Goal: Transaction & Acquisition: Purchase product/service

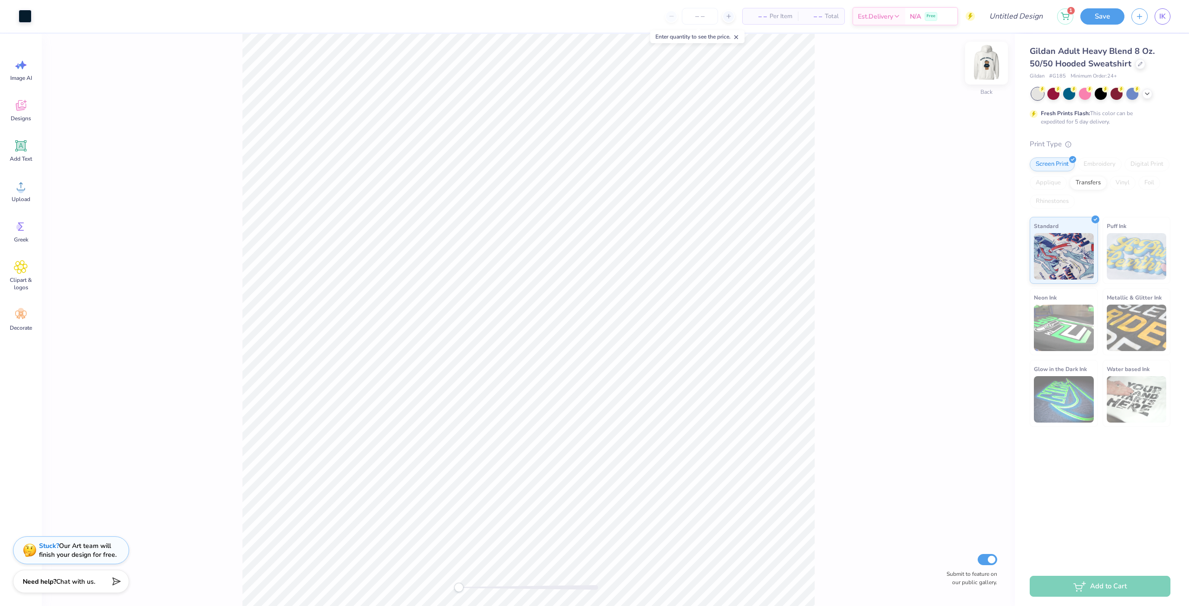
click at [979, 66] on img at bounding box center [986, 63] width 37 height 37
click at [989, 67] on img at bounding box center [986, 63] width 37 height 37
click at [1142, 66] on div at bounding box center [1141, 63] width 10 height 10
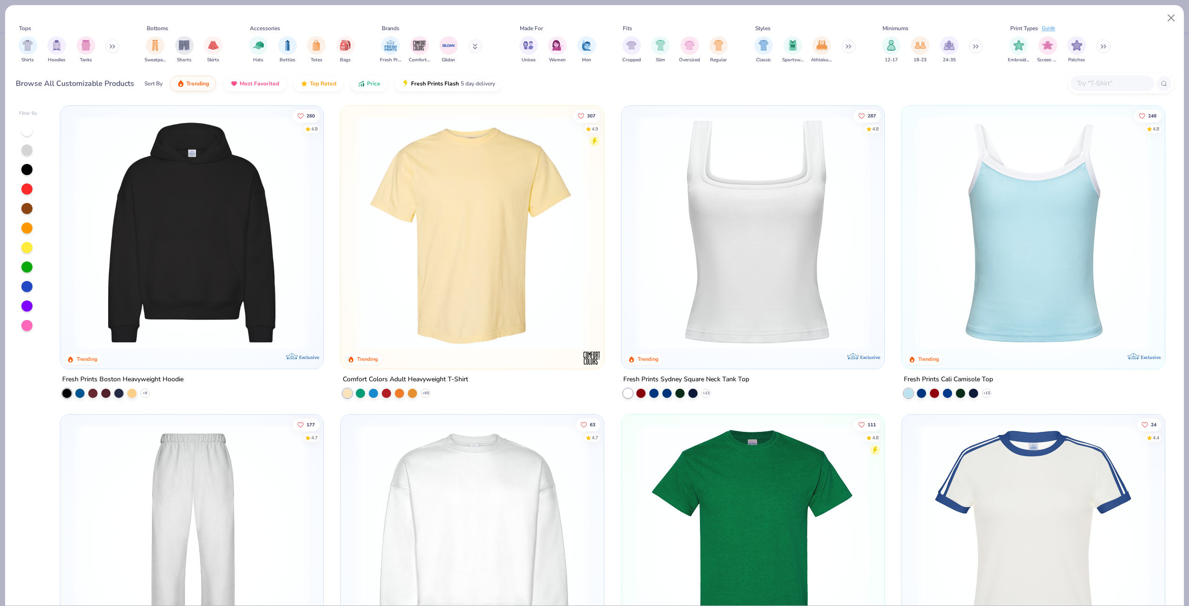
scroll to position [325, 0]
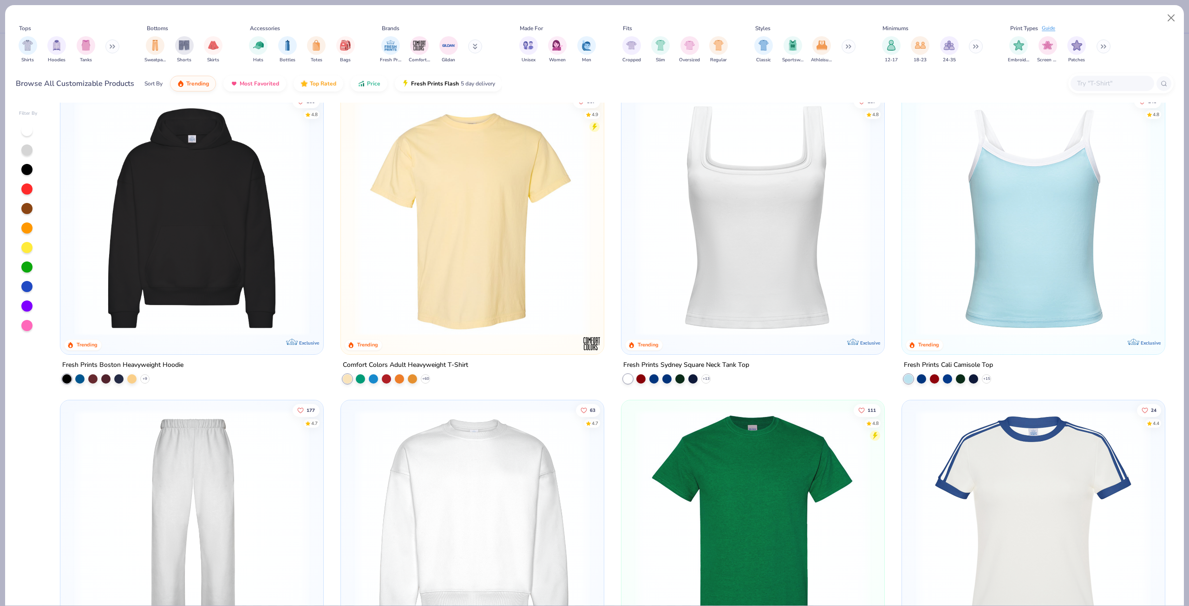
click at [223, 235] on img at bounding box center [192, 218] width 244 height 235
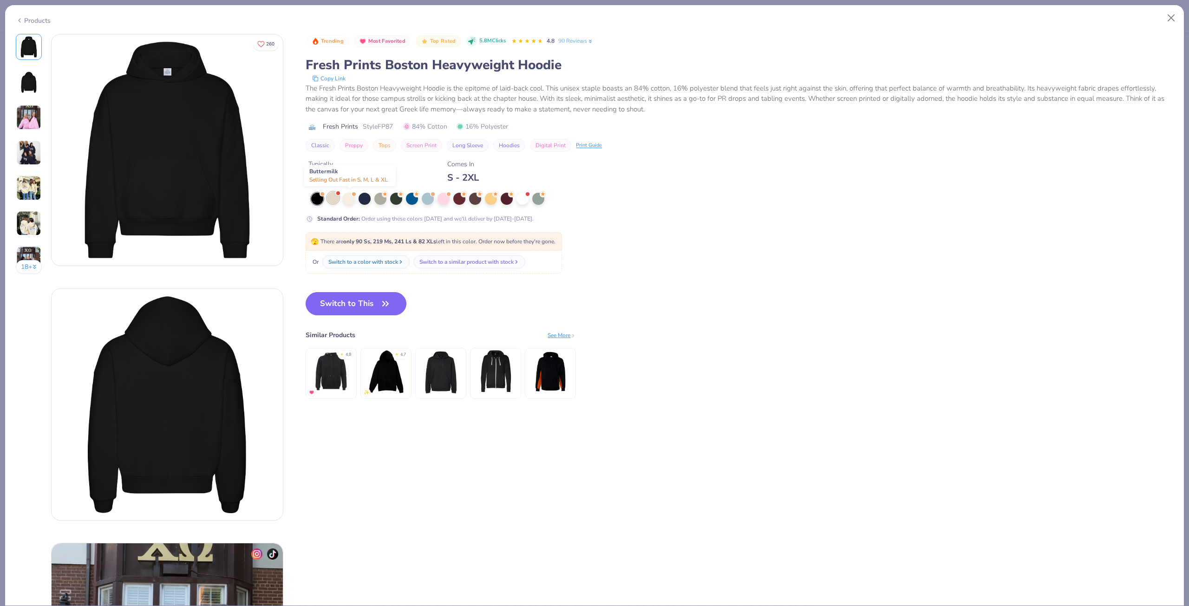
click at [341, 197] on div at bounding box center [494, 199] width 366 height 12
click at [333, 196] on div at bounding box center [333, 198] width 12 height 12
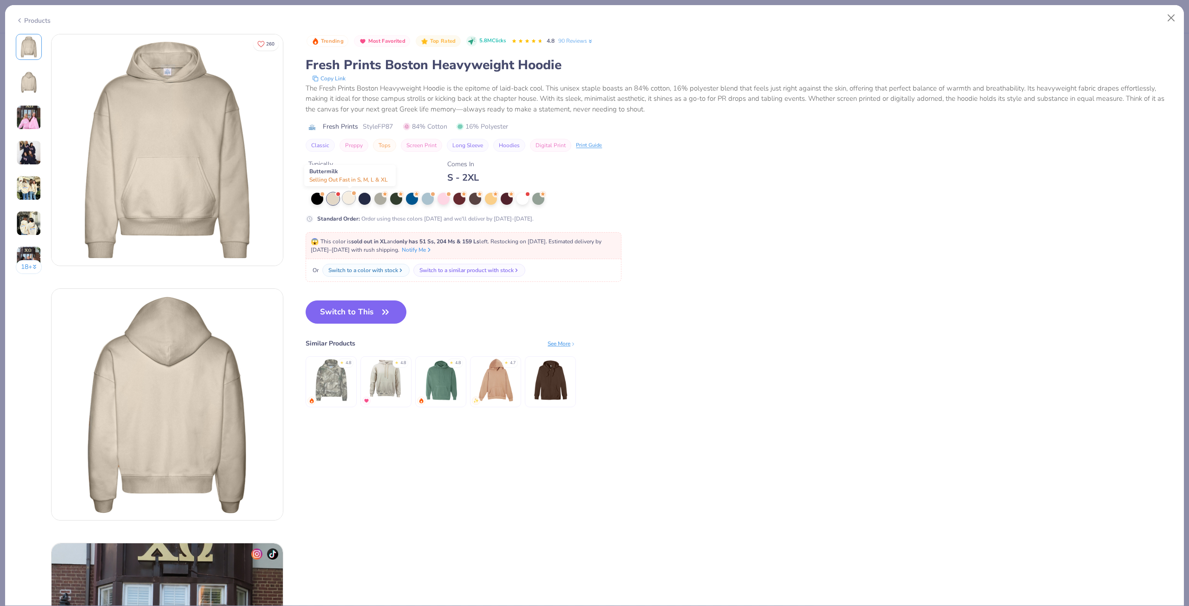
click at [349, 193] on div at bounding box center [349, 198] width 12 height 12
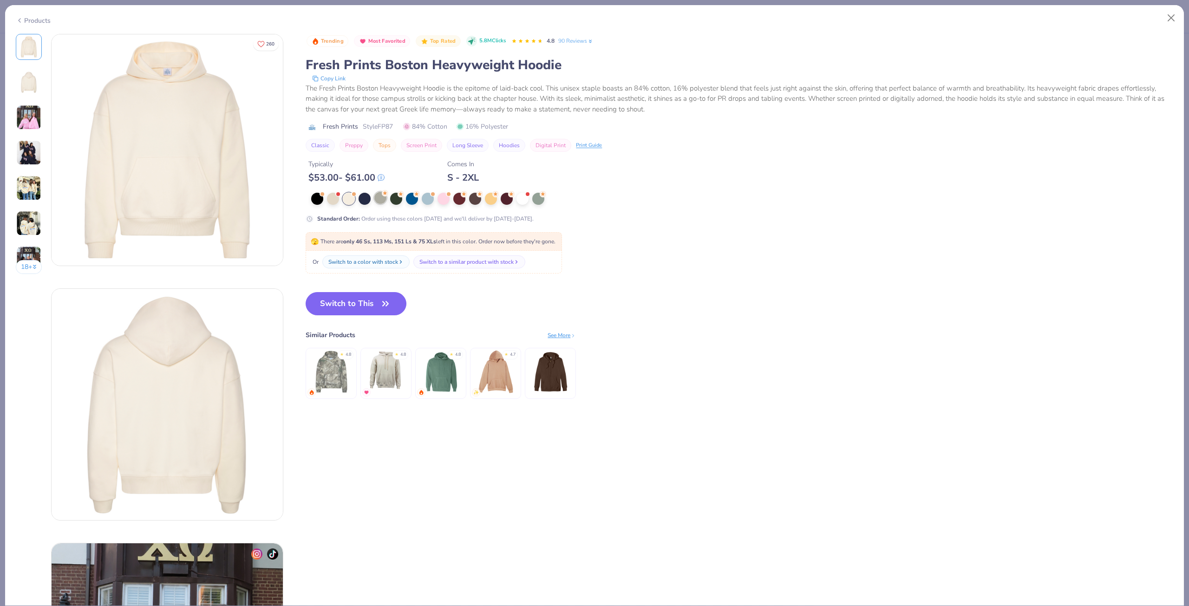
click at [375, 195] on div at bounding box center [380, 198] width 12 height 12
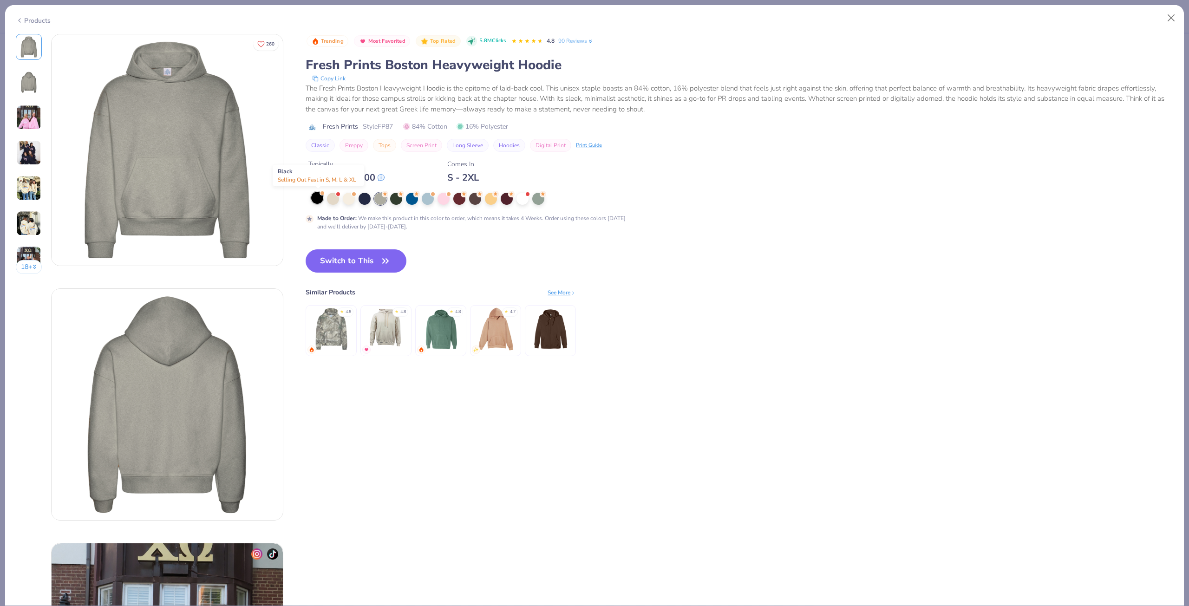
click at [318, 195] on div at bounding box center [317, 198] width 12 height 12
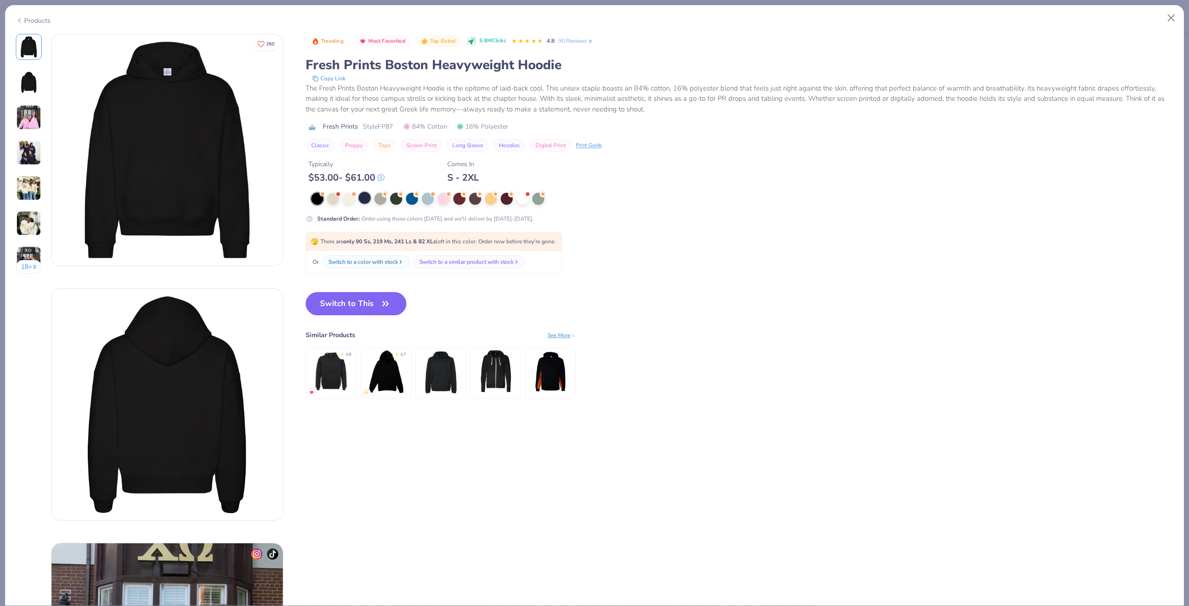
click at [364, 198] on div at bounding box center [365, 198] width 12 height 12
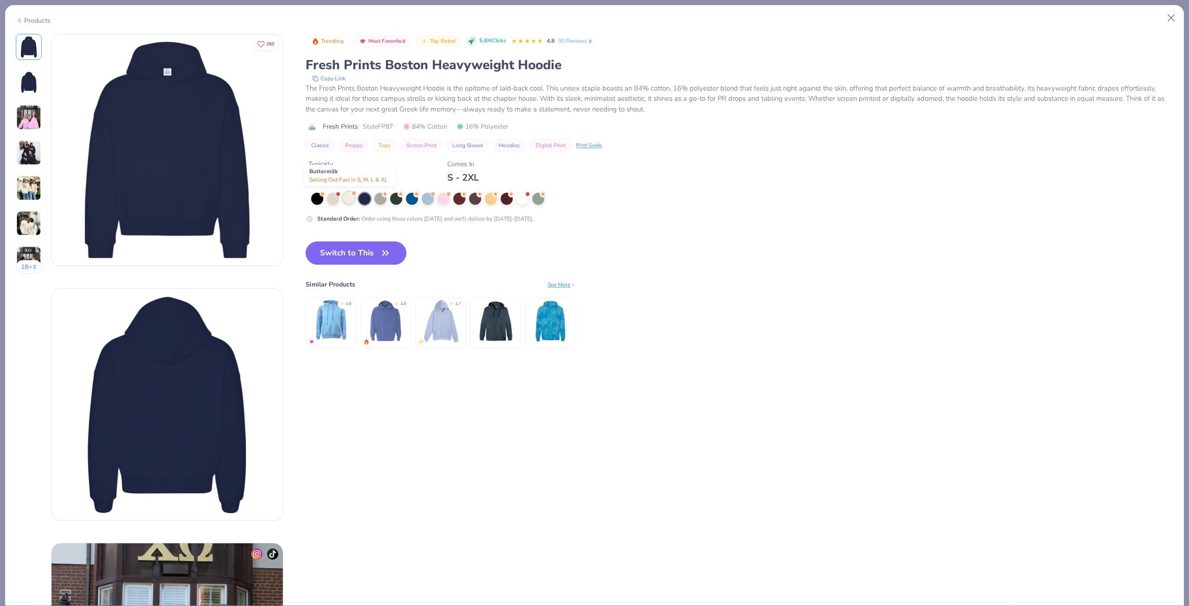
click at [353, 197] on div at bounding box center [349, 198] width 12 height 12
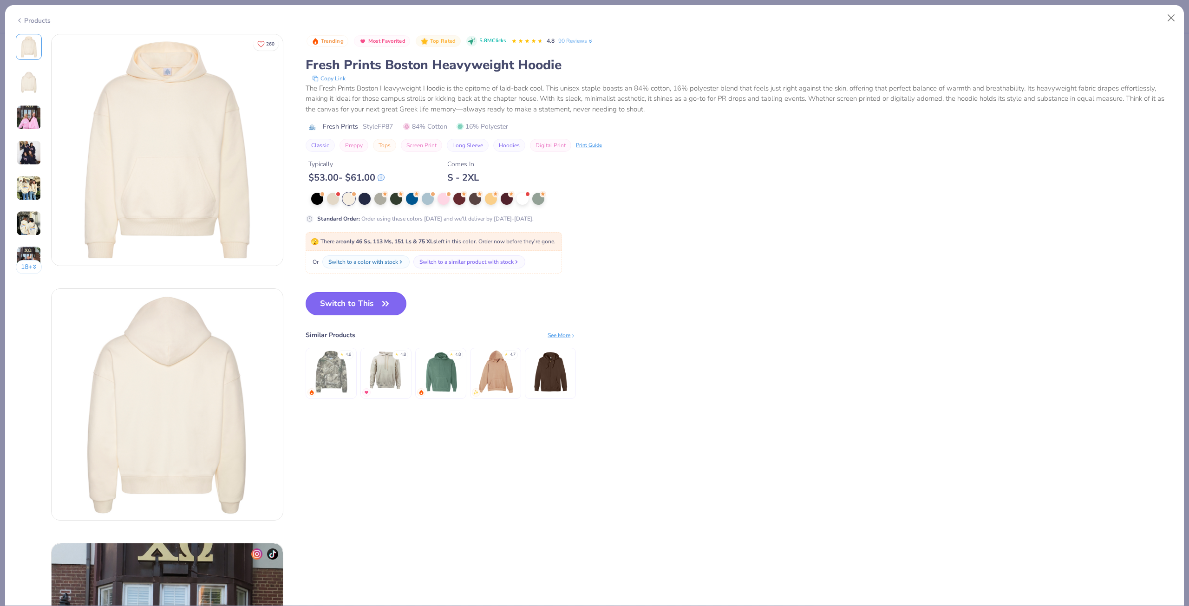
click at [356, 308] on button "Switch to This" at bounding box center [356, 303] width 101 height 23
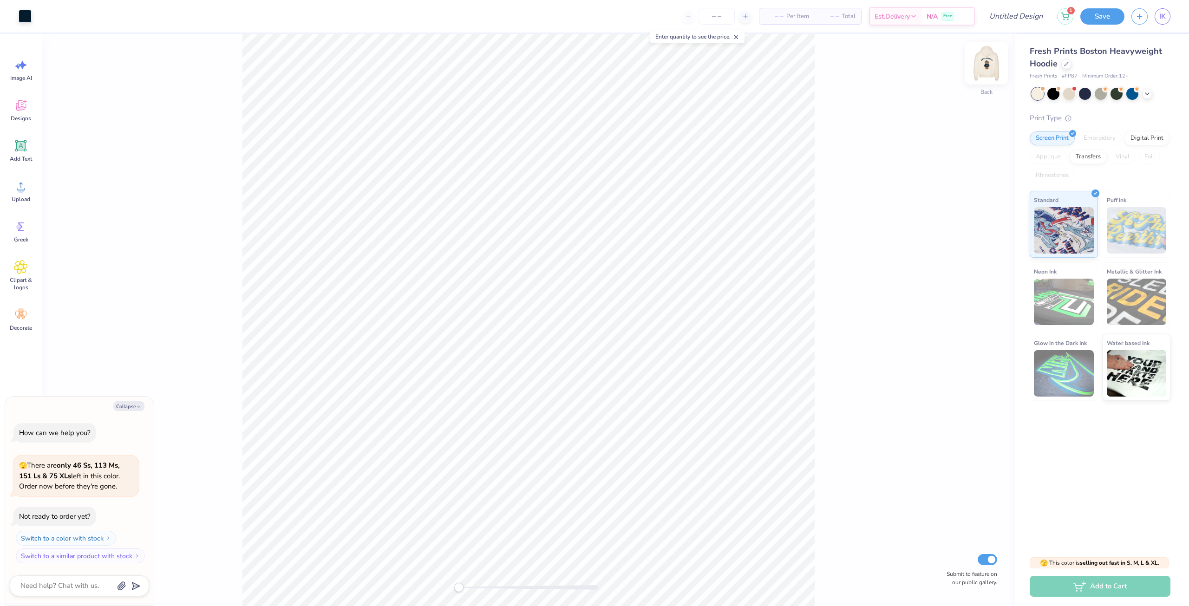
click at [982, 68] on img at bounding box center [986, 63] width 37 height 37
click at [27, 22] on div at bounding box center [25, 15] width 13 height 13
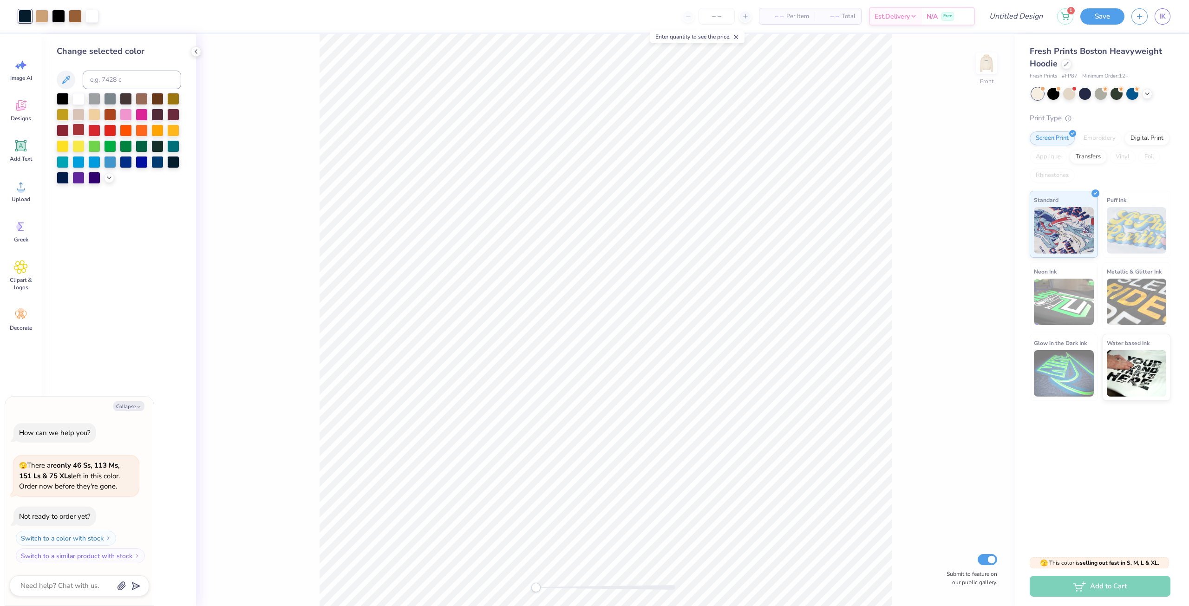
click at [84, 134] on div at bounding box center [78, 130] width 12 height 12
click at [98, 131] on div at bounding box center [94, 130] width 12 height 12
click at [80, 112] on div at bounding box center [78, 114] width 12 height 12
click at [109, 179] on icon at bounding box center [108, 176] width 7 height 7
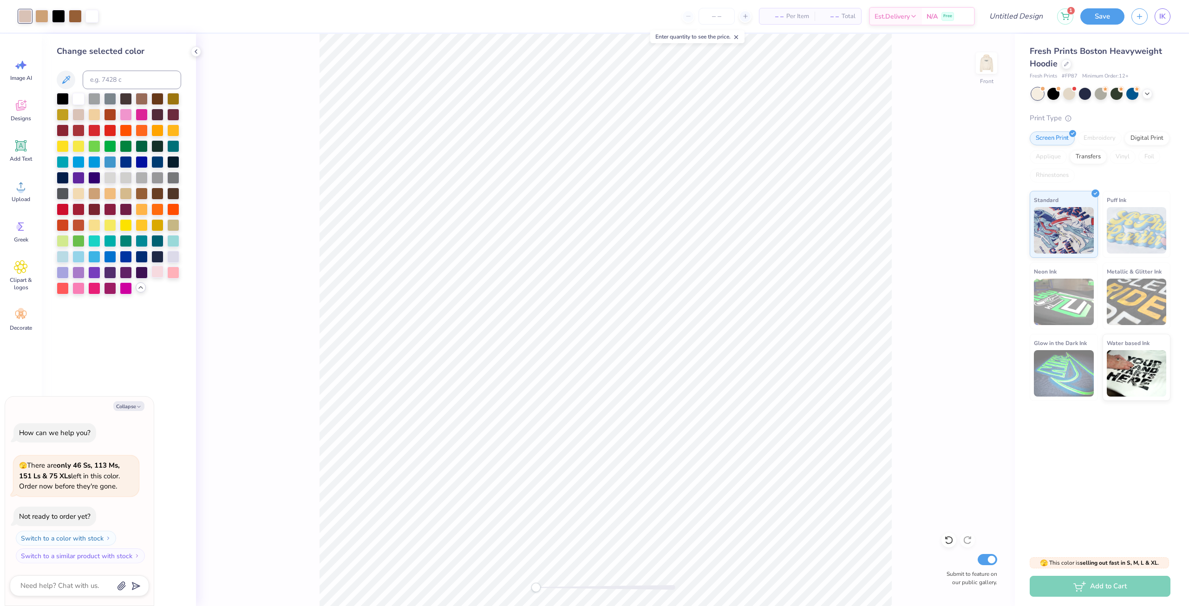
click at [162, 274] on div at bounding box center [157, 272] width 12 height 12
click at [173, 257] on div at bounding box center [173, 256] width 12 height 12
click at [160, 270] on div at bounding box center [157, 272] width 12 height 12
click at [61, 257] on div at bounding box center [63, 256] width 12 height 12
click at [94, 134] on div at bounding box center [94, 130] width 12 height 12
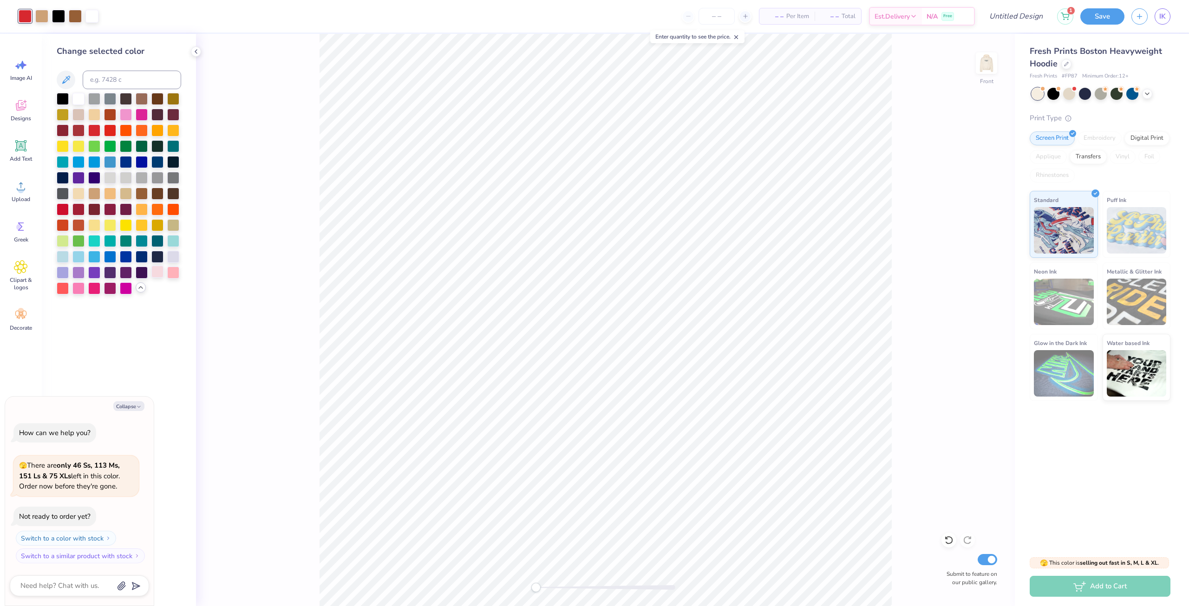
click at [155, 273] on div at bounding box center [157, 272] width 12 height 12
click at [172, 273] on div at bounding box center [173, 272] width 12 height 12
click at [159, 276] on div at bounding box center [157, 272] width 12 height 12
click at [94, 133] on div at bounding box center [94, 130] width 12 height 12
click at [112, 129] on div at bounding box center [110, 130] width 12 height 12
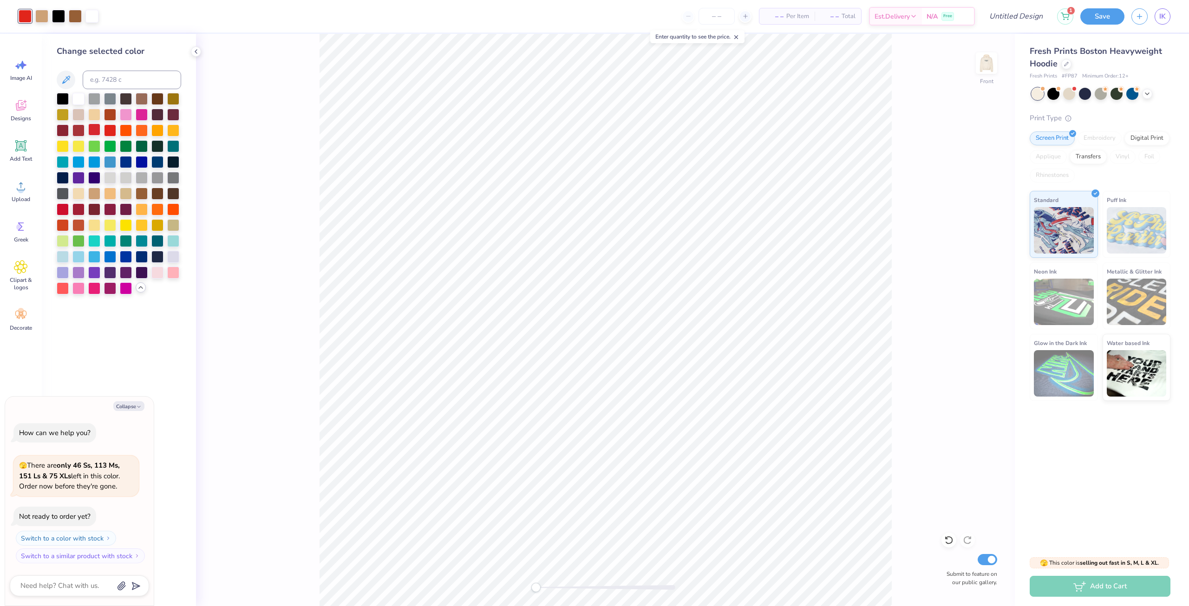
click at [98, 131] on div at bounding box center [94, 130] width 12 height 12
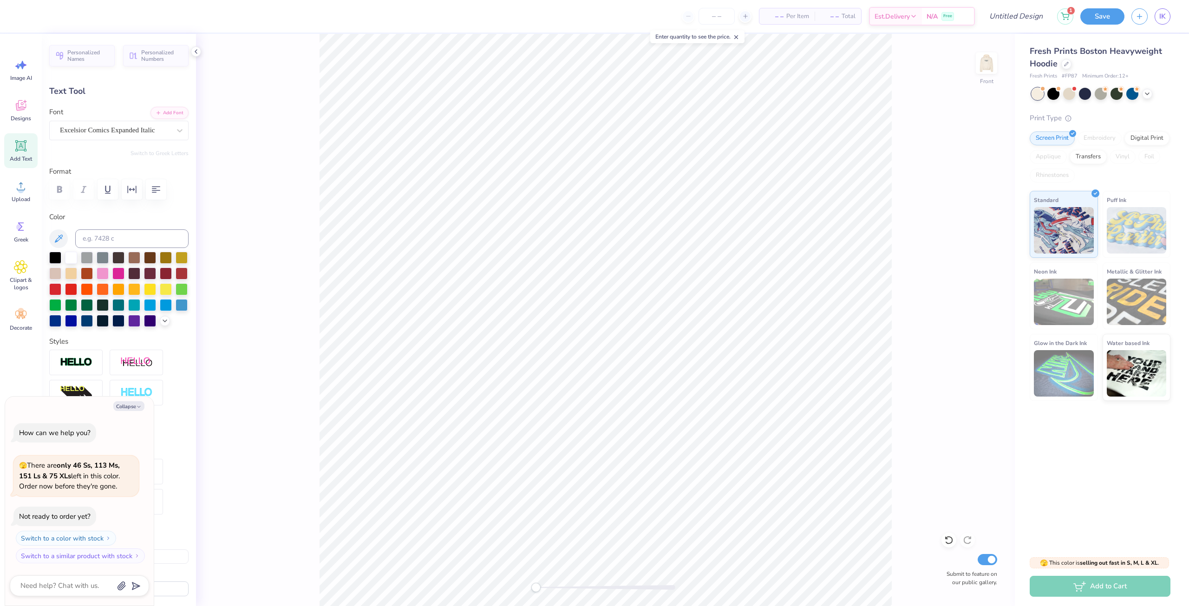
scroll to position [7, 4]
type textarea "x"
type textarea "ALPHA DELTA P"
type textarea "x"
type textarea "ALPHA DELTA"
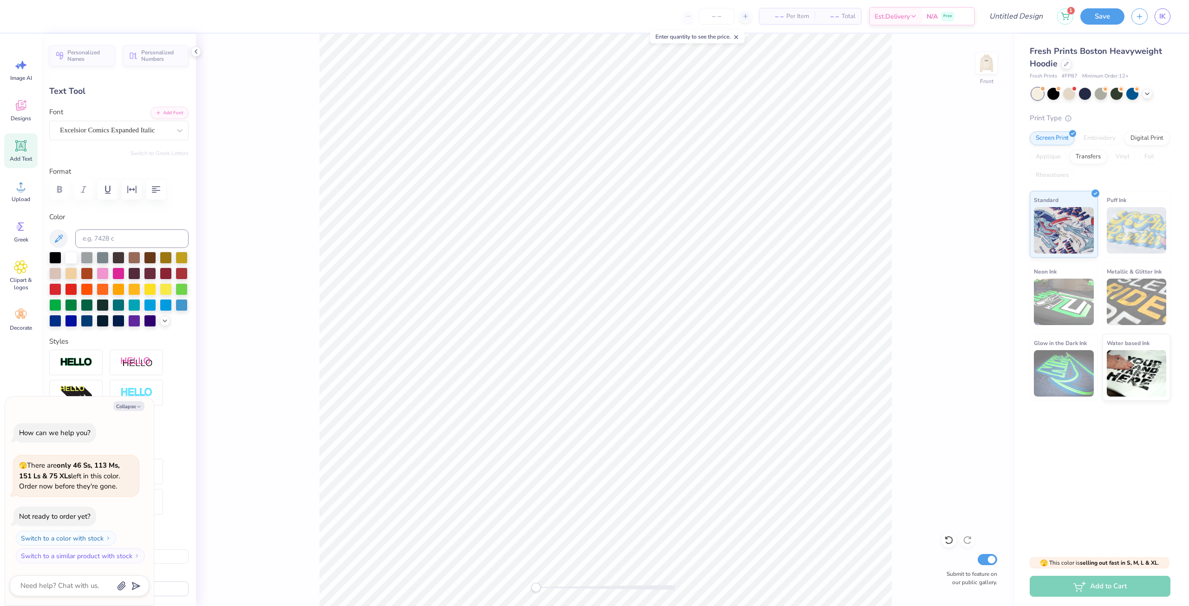
type textarea "x"
type textarea "ALPHA DELTA"
type textarea "x"
type textarea "ALPHA DELT"
type textarea "x"
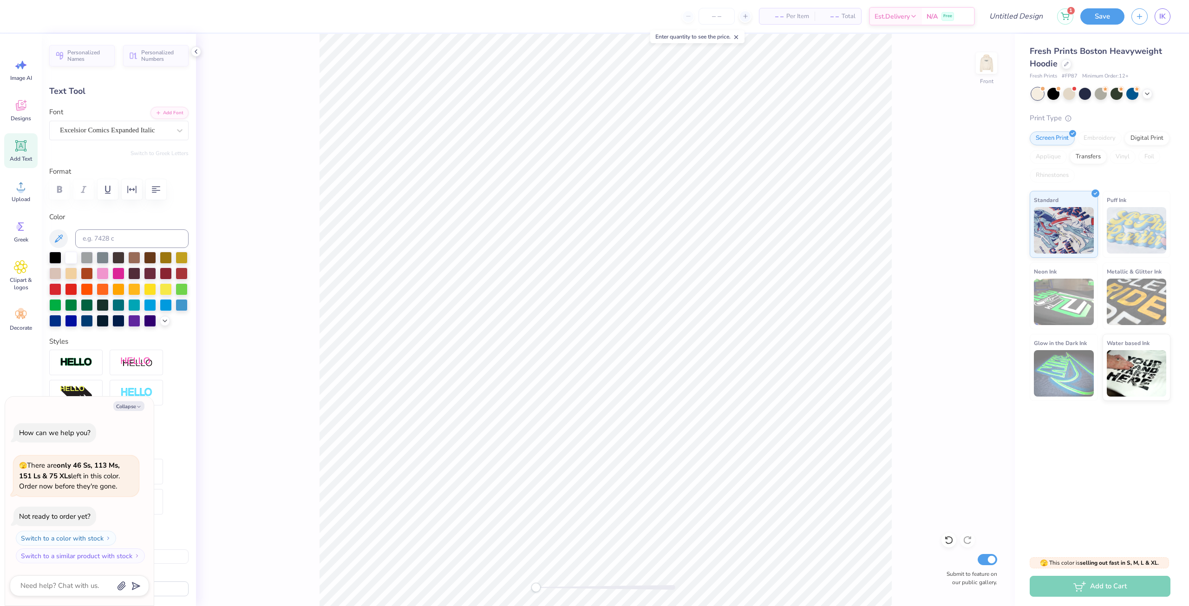
type textarea "ALPHA DEL"
type textarea "x"
type textarea "ALPHA DE"
type textarea "x"
type textarea "ALPHA D"
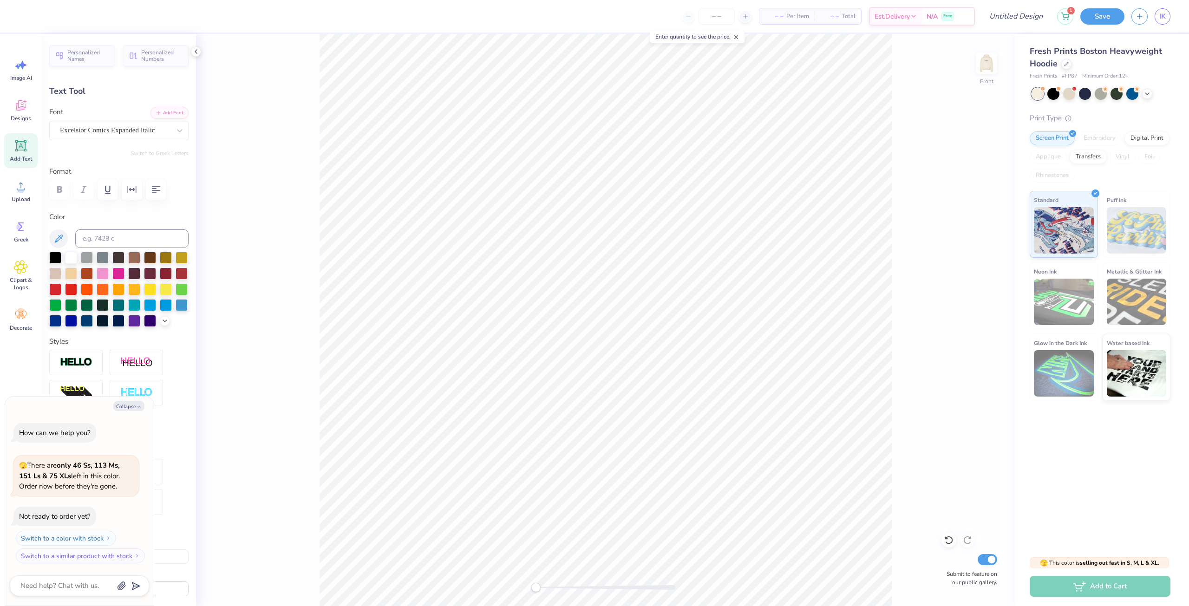
type textarea "x"
type textarea "ALPHA"
type textarea "x"
type textarea "ALPHA"
type textarea "x"
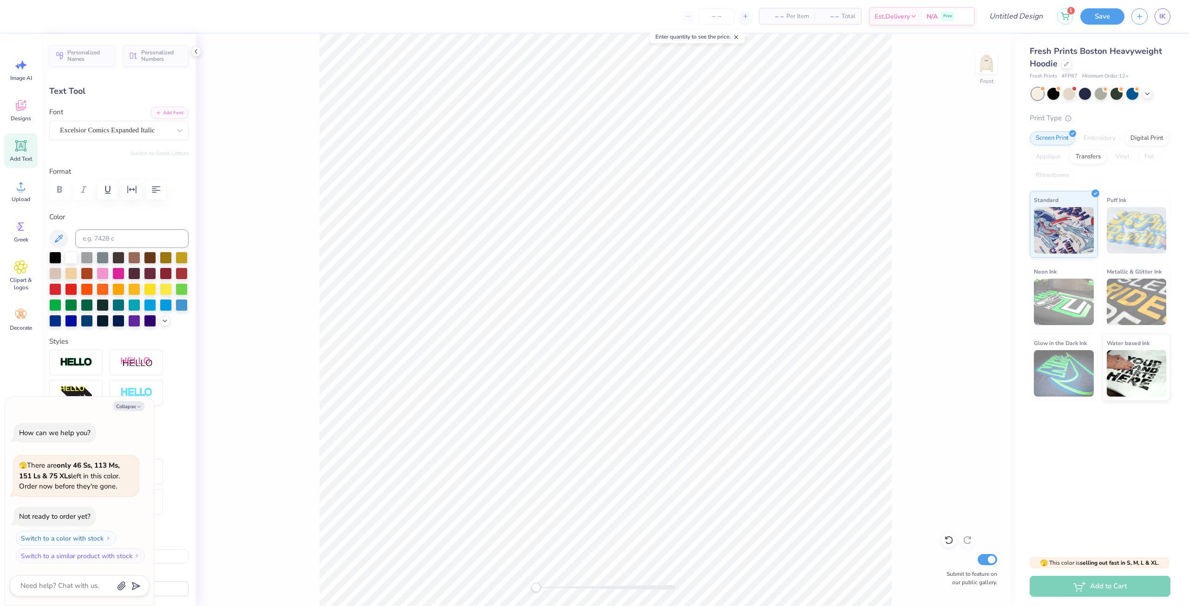
type textarea "ALPH"
type textarea "x"
type textarea "ALP"
type textarea "x"
type textarea "AL"
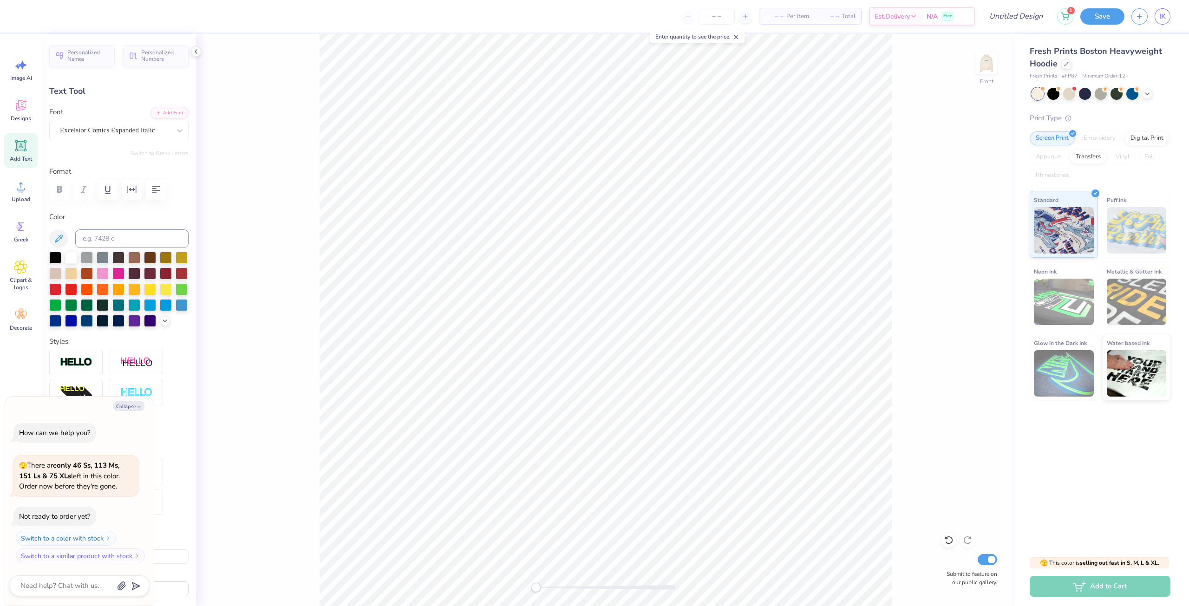
type textarea "x"
type textarea "A"
type textarea "x"
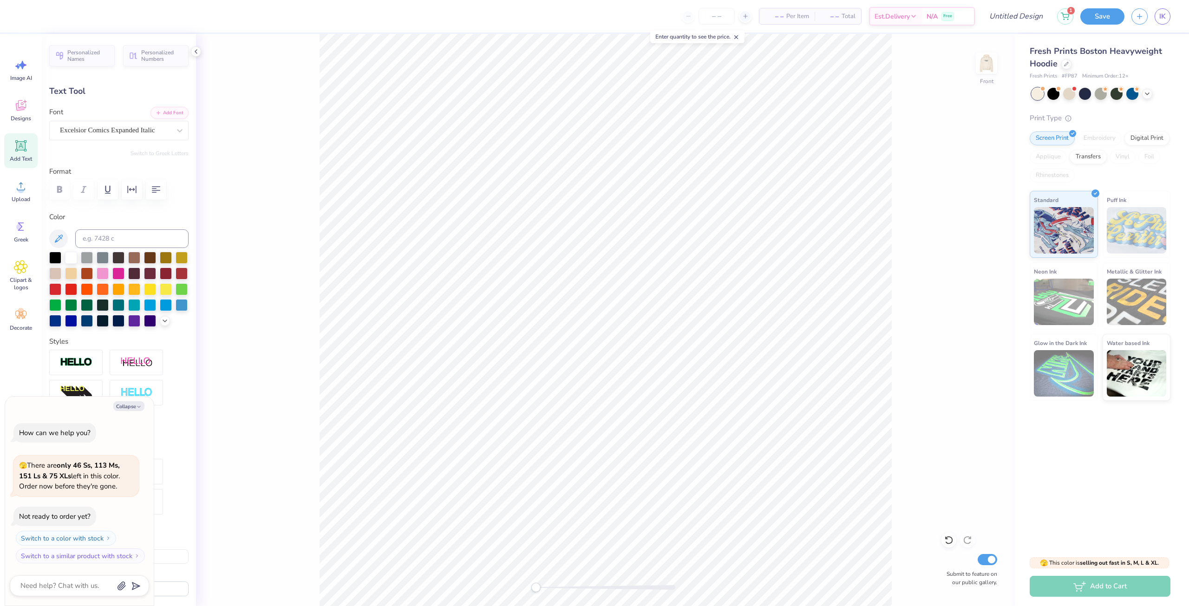
type textarea "K"
type textarea "x"
type textarea "Ka"
type textarea "x"
type textarea "Kap"
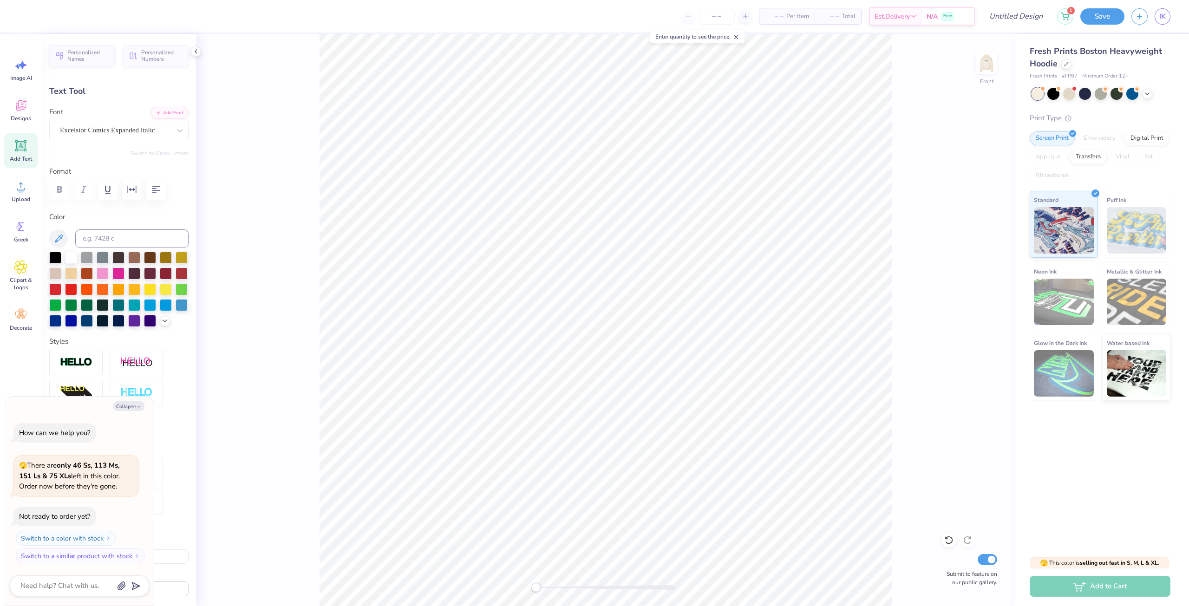
type textarea "x"
type textarea "Kapp"
type textarea "x"
type textarea "Kap"
type textarea "x"
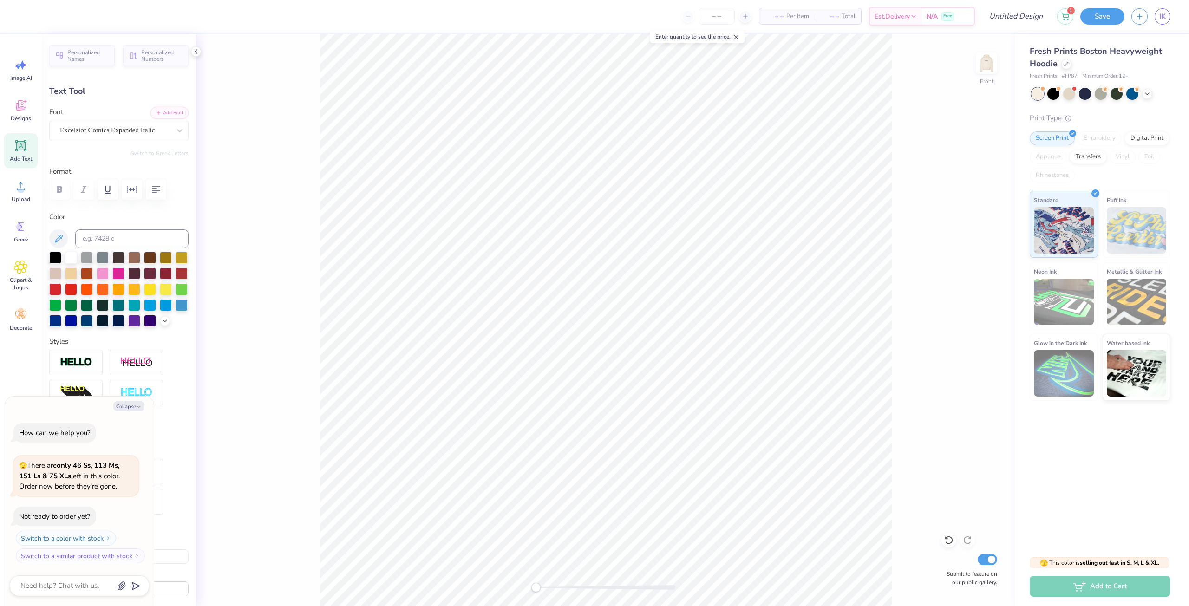
type textarea "Ka"
type textarea "x"
type textarea "K"
type textarea "x"
type textarea "KA"
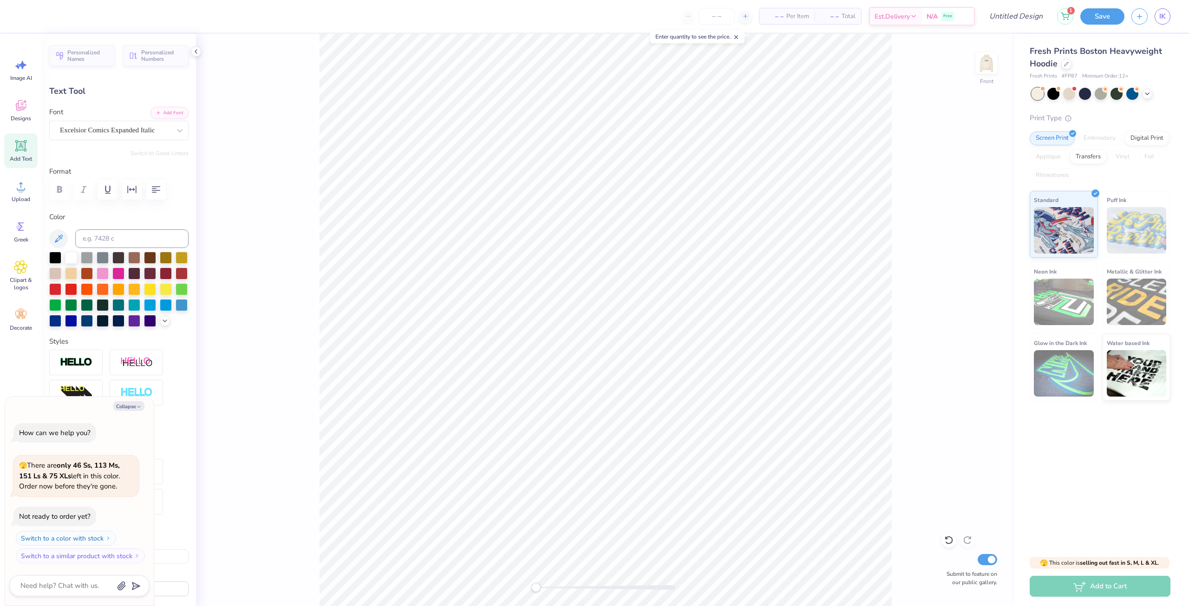
type textarea "x"
type textarea "KAP"
type textarea "x"
type textarea "[PERSON_NAME]"
type textarea "x"
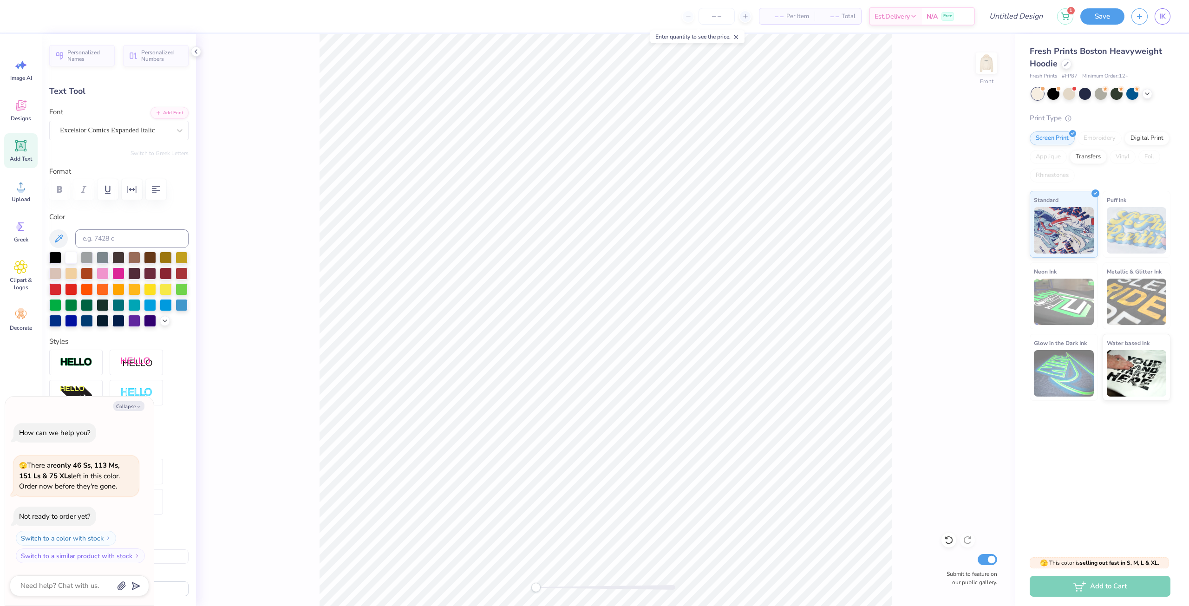
type textarea "KAPPA"
type textarea "x"
type textarea "KAPPA"
type textarea "x"
type textarea "KAPPA P"
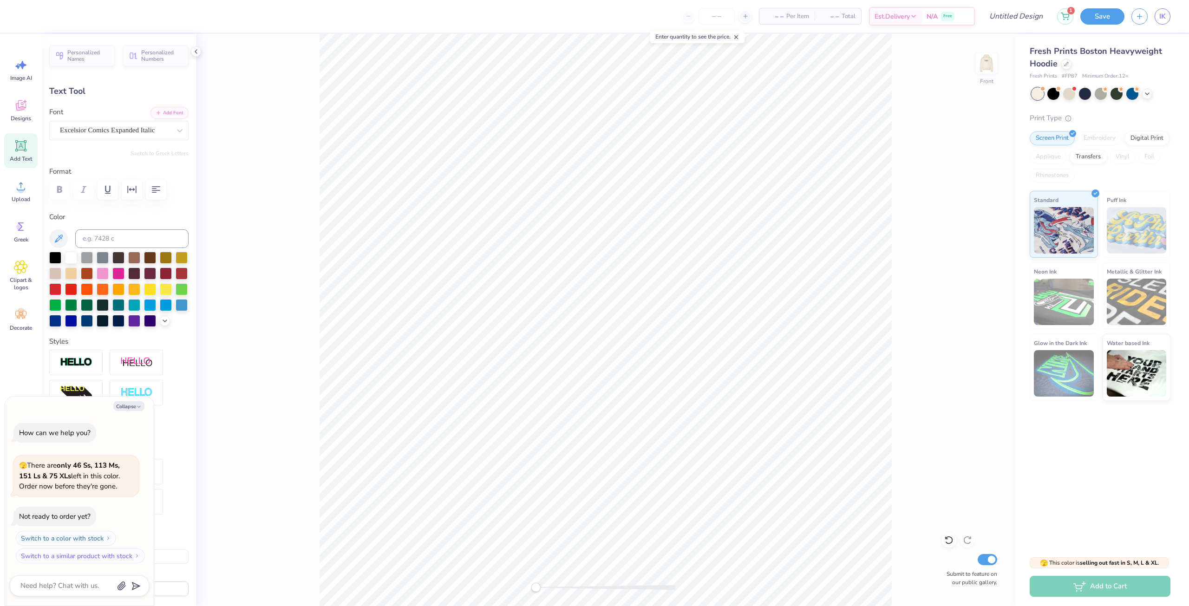
type textarea "x"
type textarea "KAPPA PH"
type textarea "x"
type textarea "KAPPA PHI"
type textarea "x"
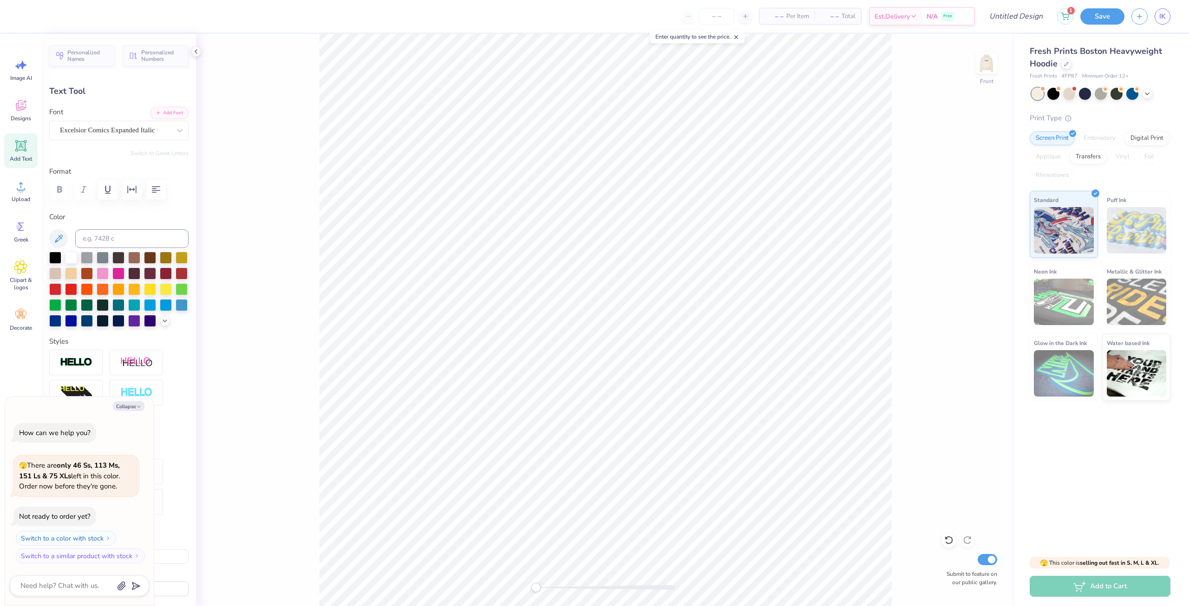
type textarea "KAPPA PHI"
type textarea "x"
type textarea "KAPPA PHI L"
type textarea "x"
type textarea "KAPPA PHI LA"
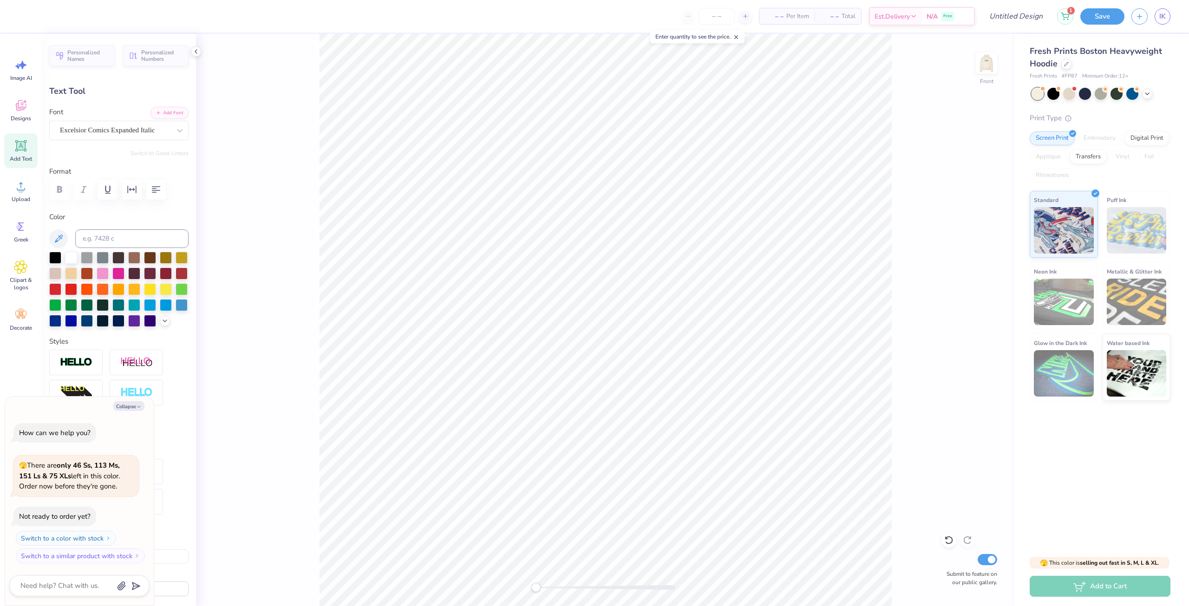
type textarea "x"
type textarea "KAPPA PHI [PERSON_NAME]"
type textarea "x"
type textarea "KAPPA PHI LAMB"
type textarea "x"
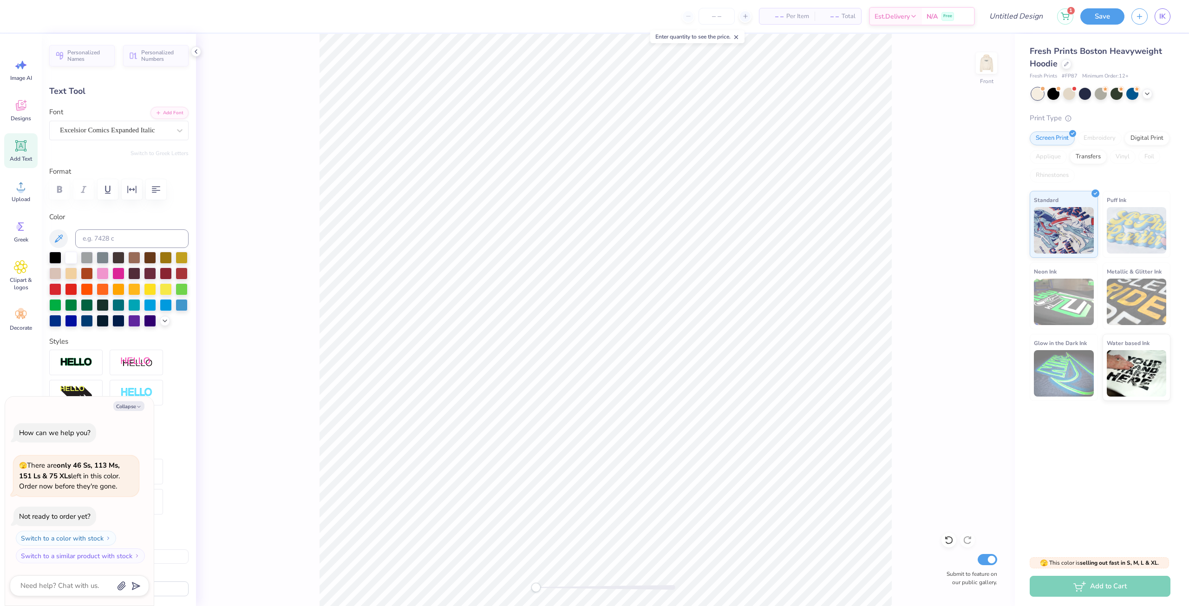
type textarea "KAPPA PHI LAMBD"
type textarea "x"
type textarea "KAPPA PHI LAMBDA"
click at [946, 291] on div "Front Submit to feature on our public gallery." at bounding box center [605, 320] width 819 height 572
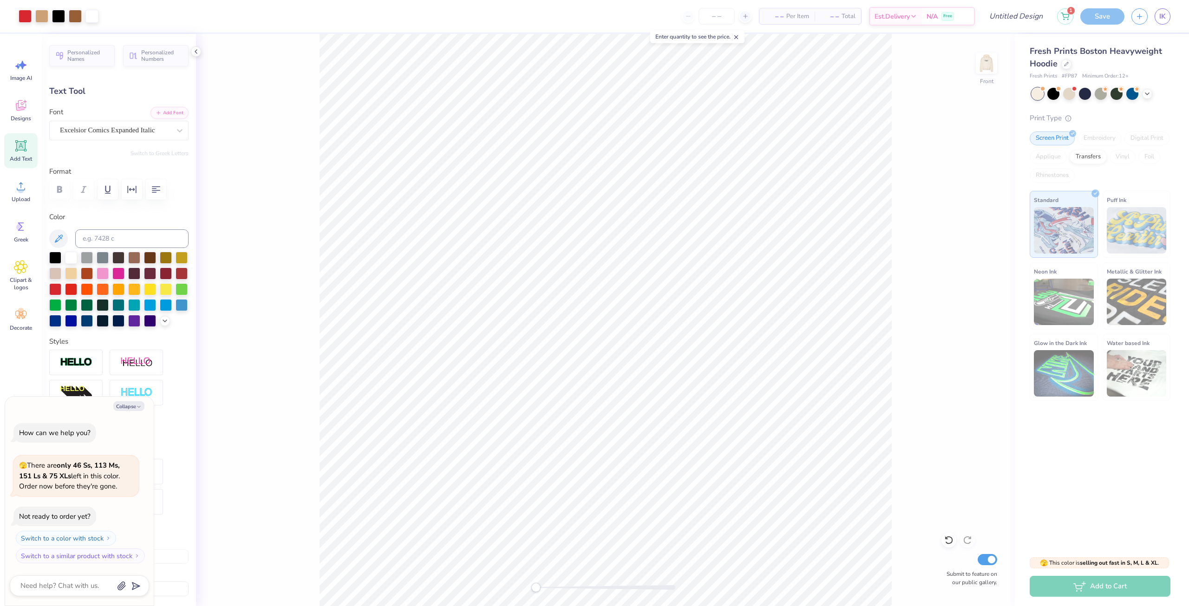
type textarea "x"
type input "2.28"
type input "0.81"
type input "13.53"
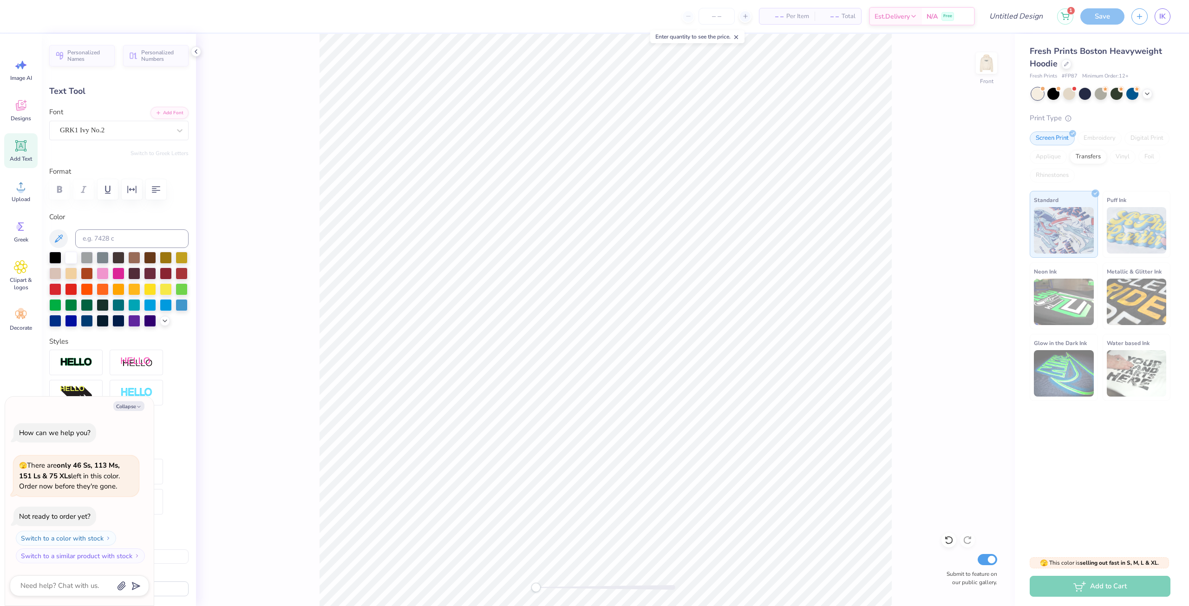
type textarea "x"
type textarea "AD"
type textarea "x"
type textarea "A"
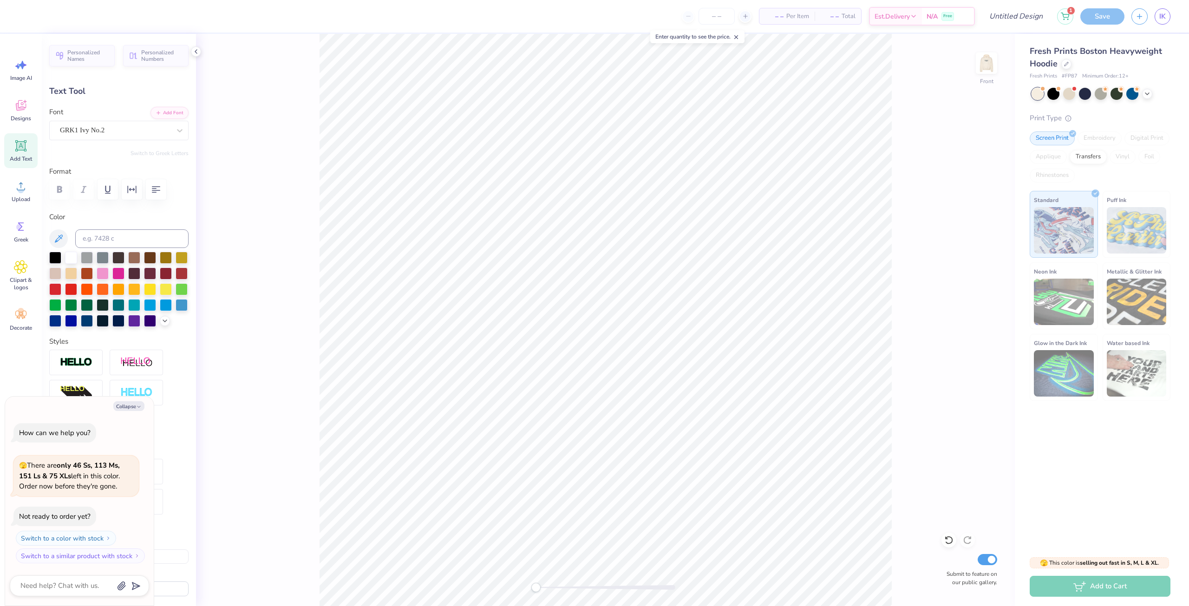
type textarea "x"
type textarea "k"
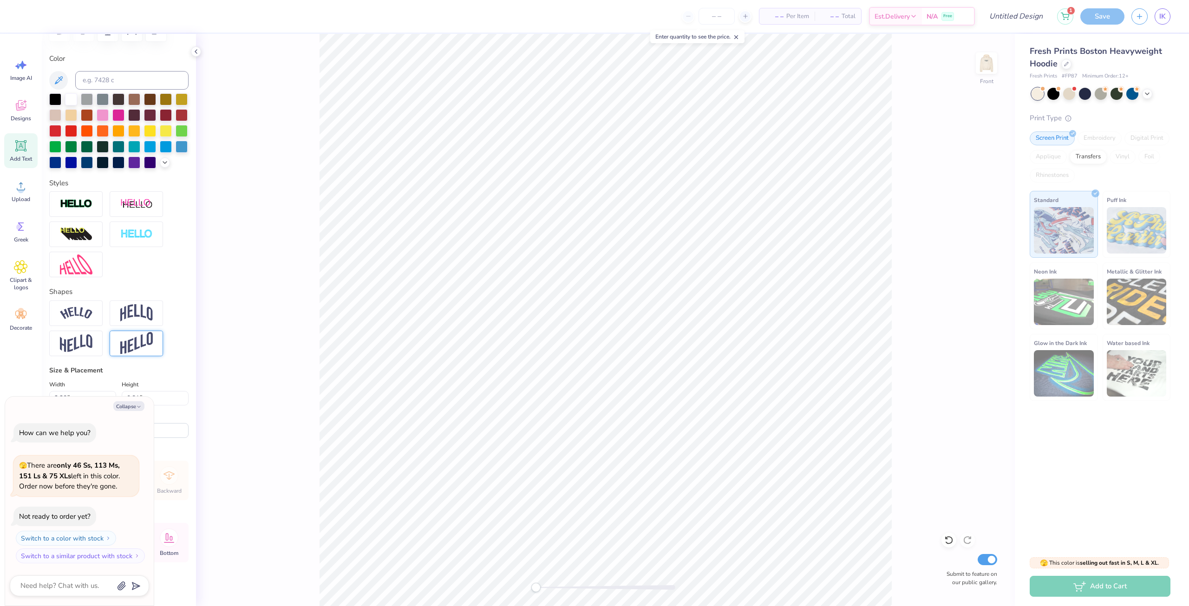
scroll to position [177, 0]
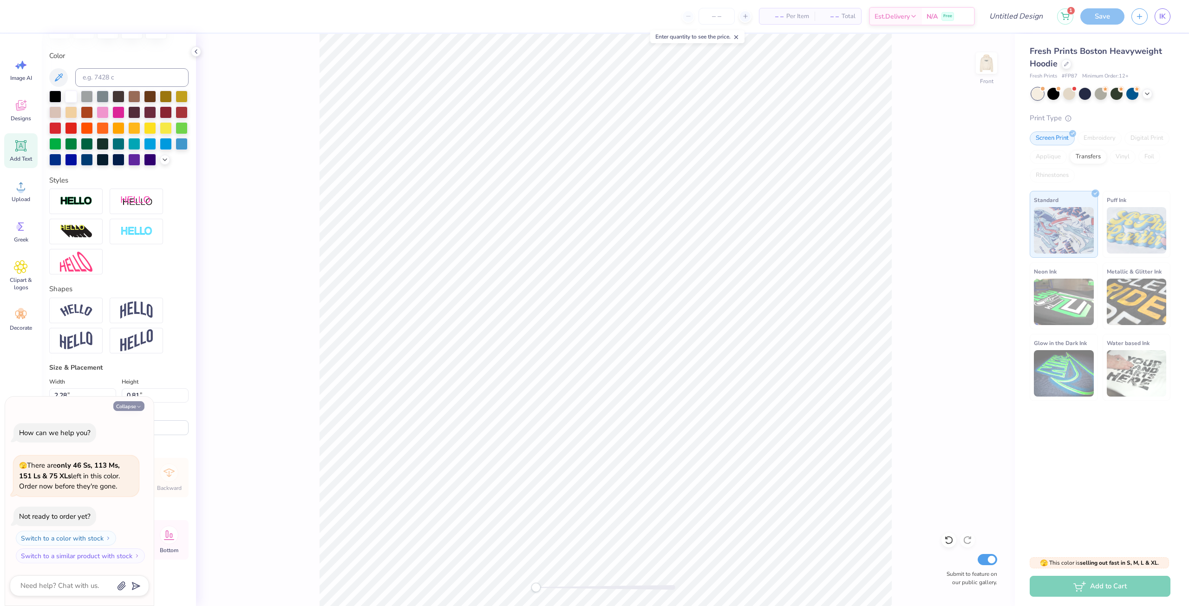
click at [127, 409] on button "Collapse" at bounding box center [128, 406] width 31 height 10
type textarea "x"
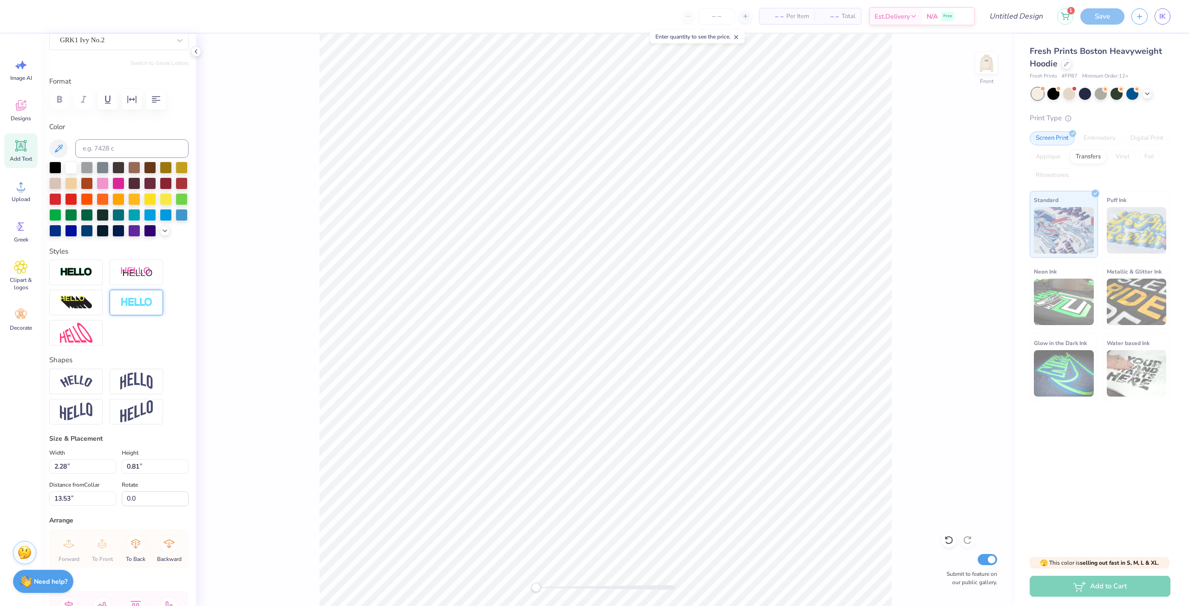
scroll to position [0, 0]
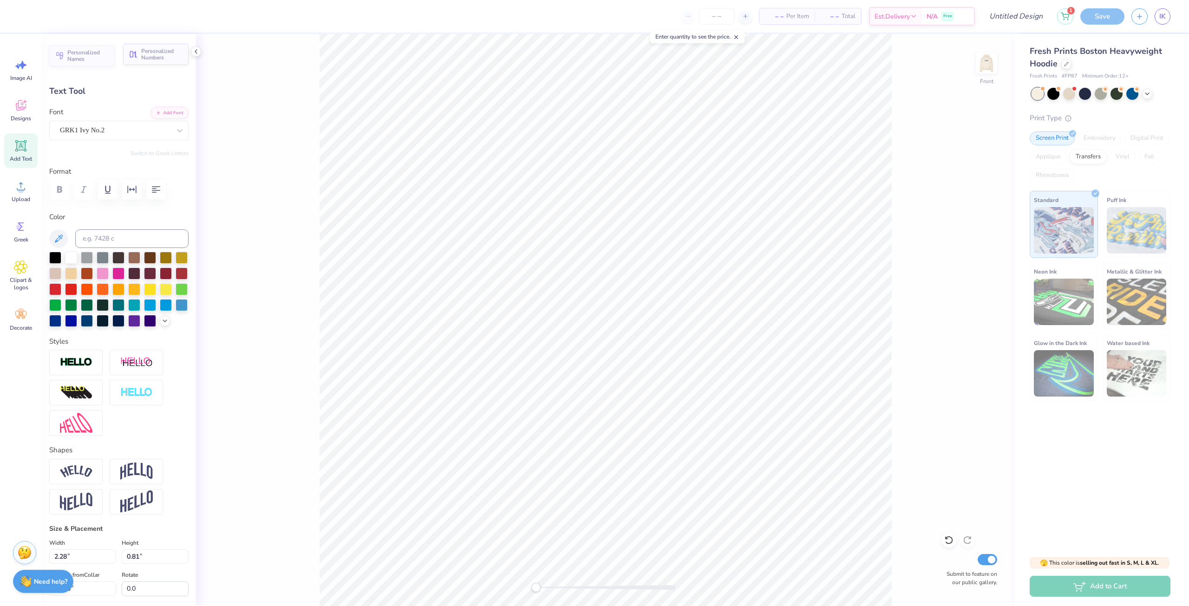
click at [141, 60] on span "Personalized Numbers" at bounding box center [162, 54] width 42 height 13
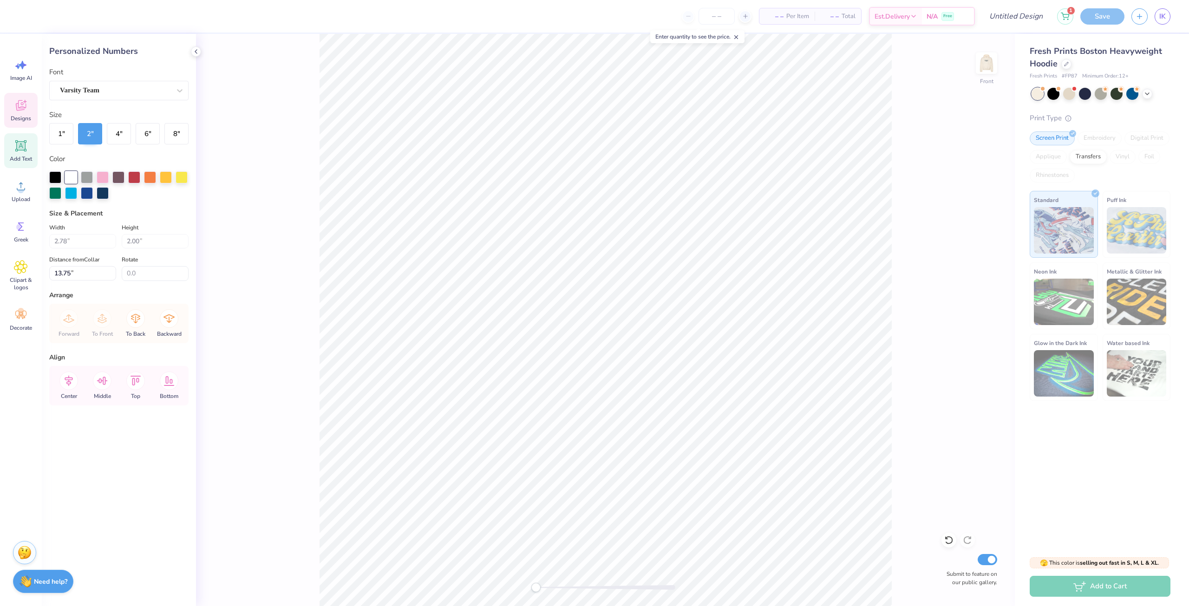
click at [24, 114] on div "Designs" at bounding box center [20, 110] width 33 height 35
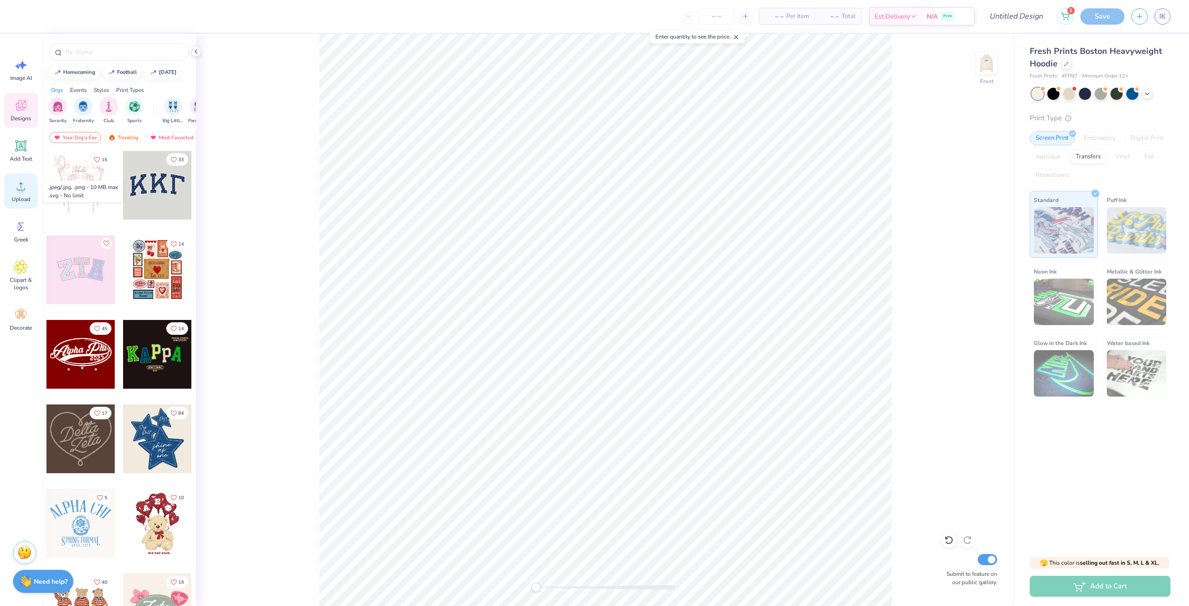
click at [17, 195] on div "Upload" at bounding box center [20, 191] width 33 height 35
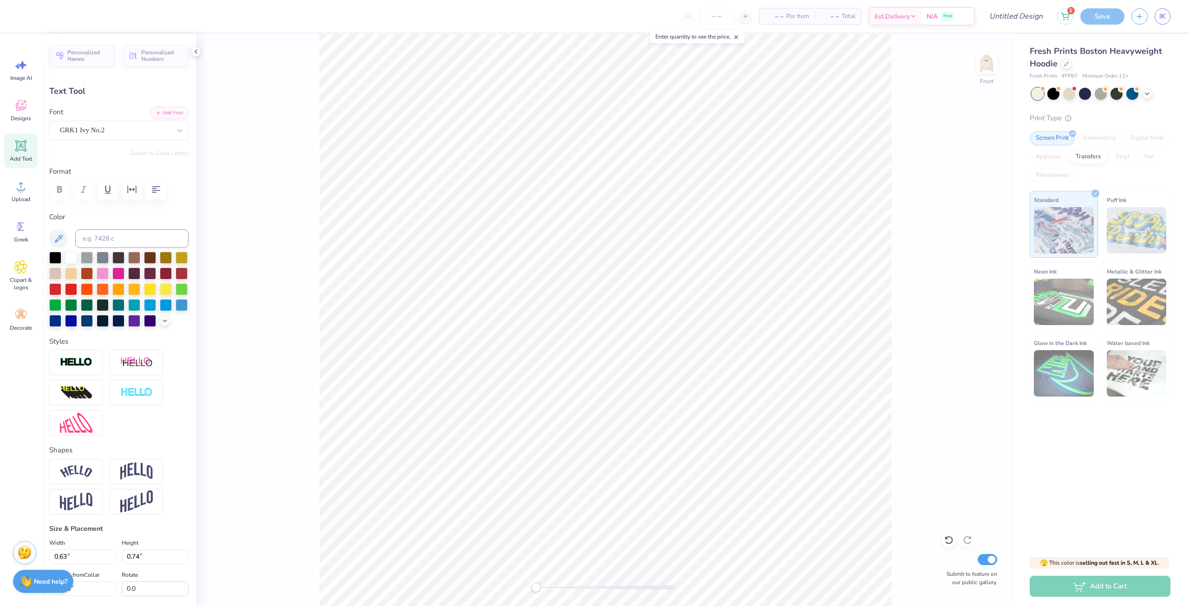
scroll to position [8, 1]
click at [29, 110] on div "Designs" at bounding box center [20, 110] width 33 height 35
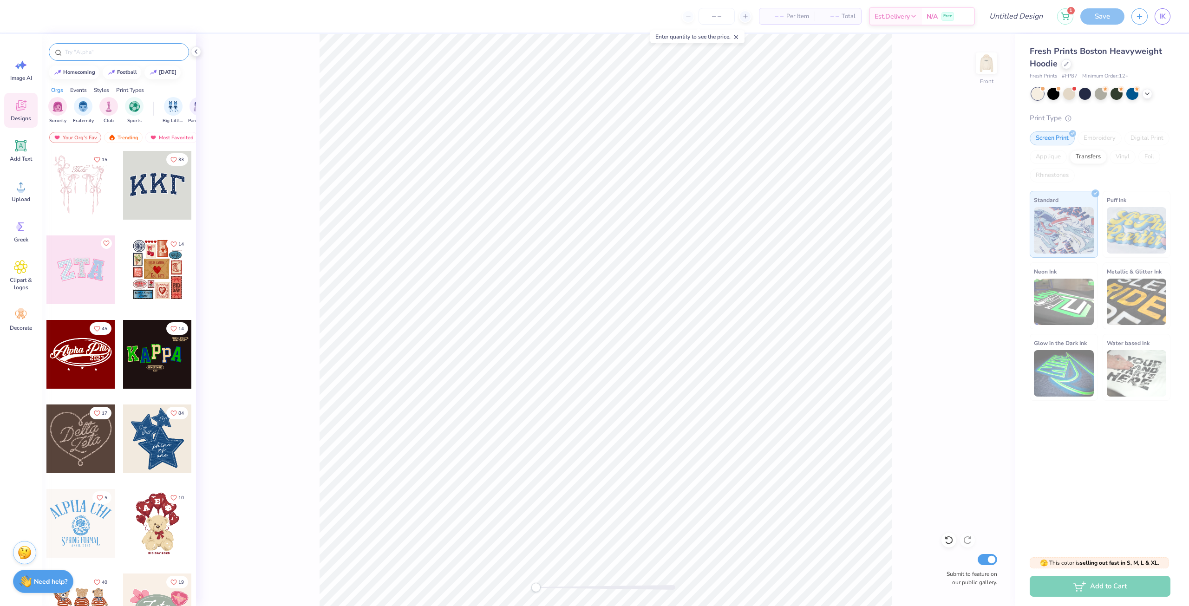
click at [91, 55] on input "text" at bounding box center [123, 51] width 119 height 9
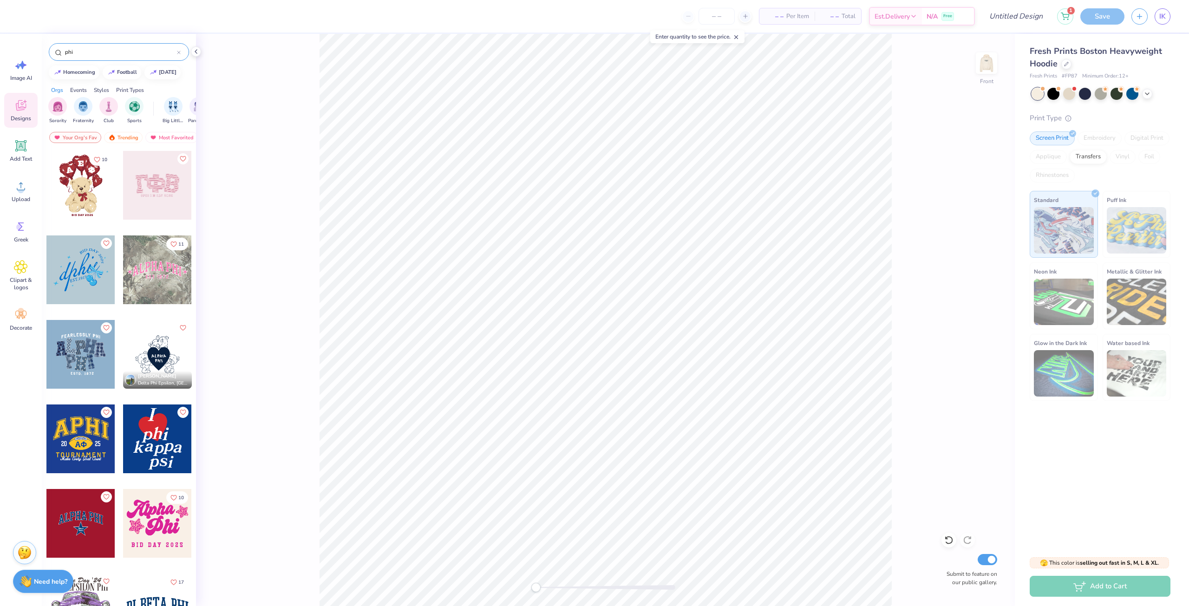
type input "phi"
click at [85, 196] on div at bounding box center [80, 185] width 69 height 69
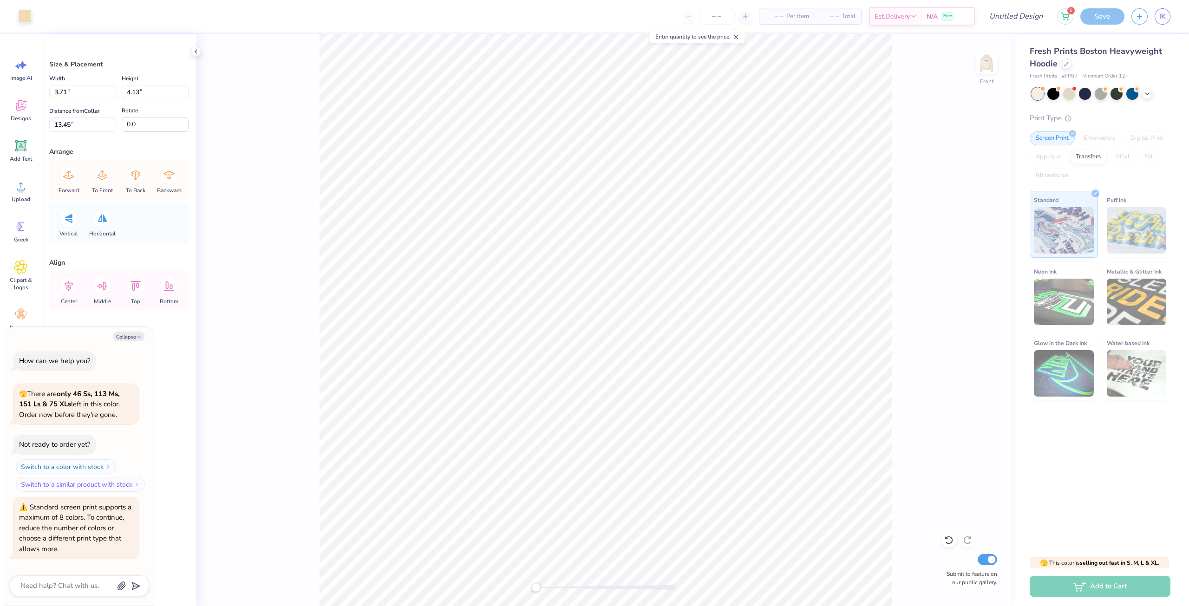
scroll to position [74, 0]
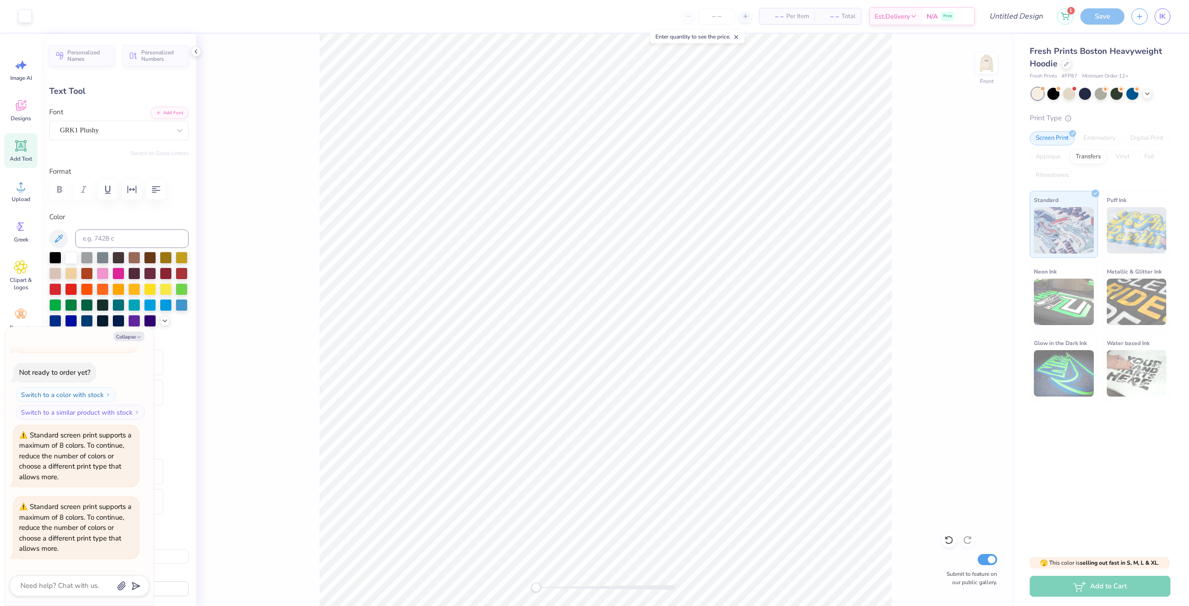
type textarea "x"
type input "0.0"
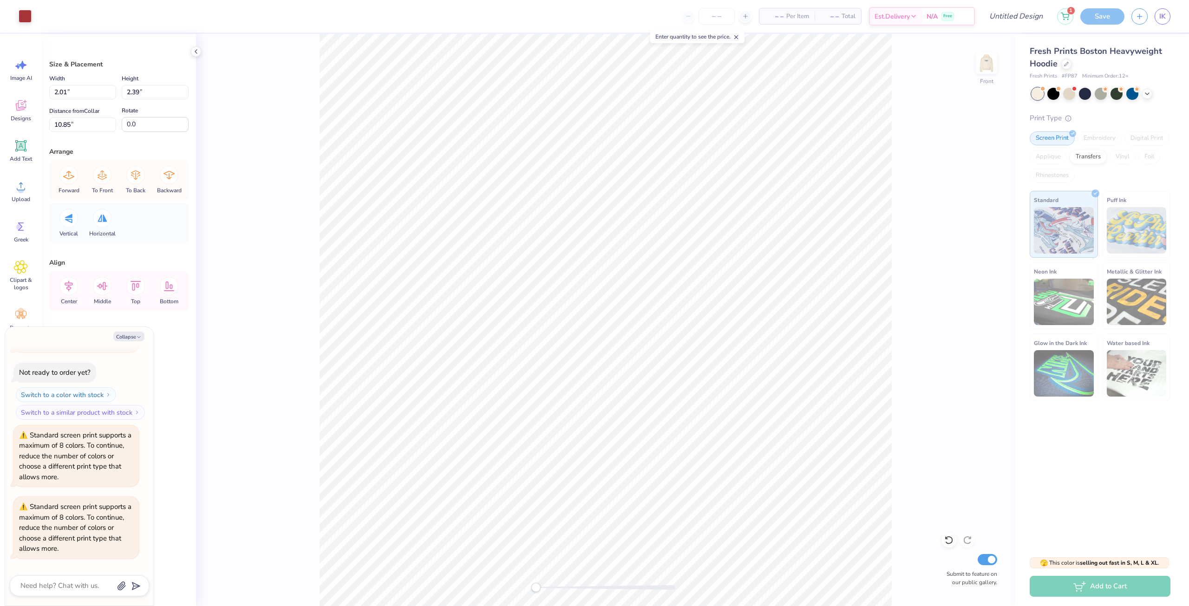
type textarea "x"
type input "2.02"
type input "4.98"
type input "10.93"
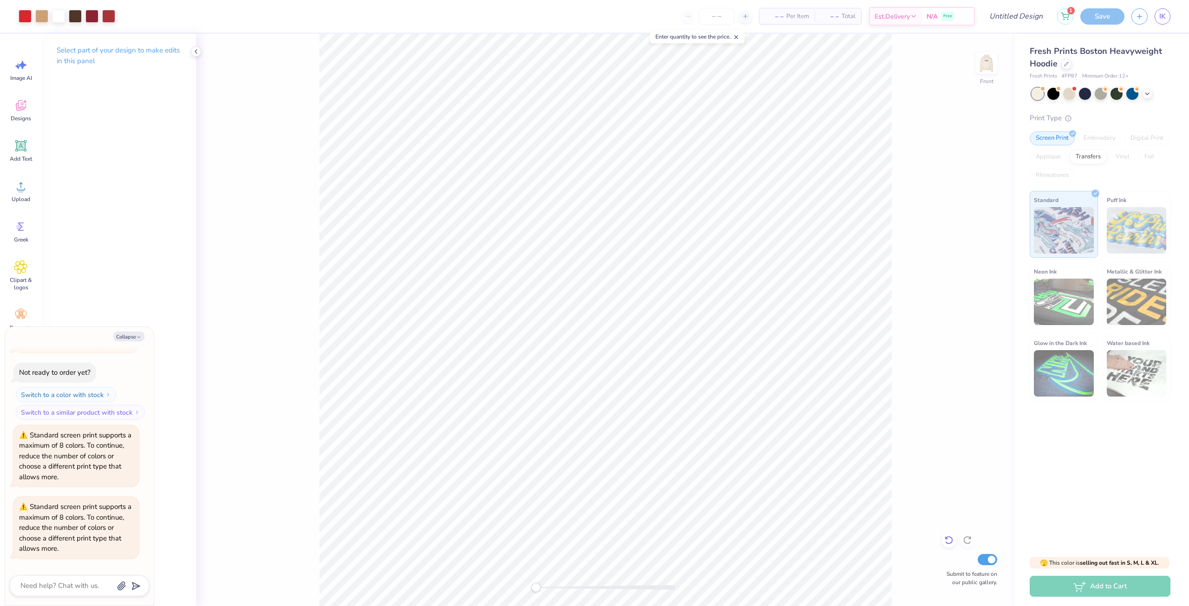
click at [952, 542] on icon at bounding box center [949, 540] width 9 height 9
click at [947, 539] on icon at bounding box center [947, 539] width 2 height 2
click at [949, 541] on icon at bounding box center [949, 540] width 9 height 9
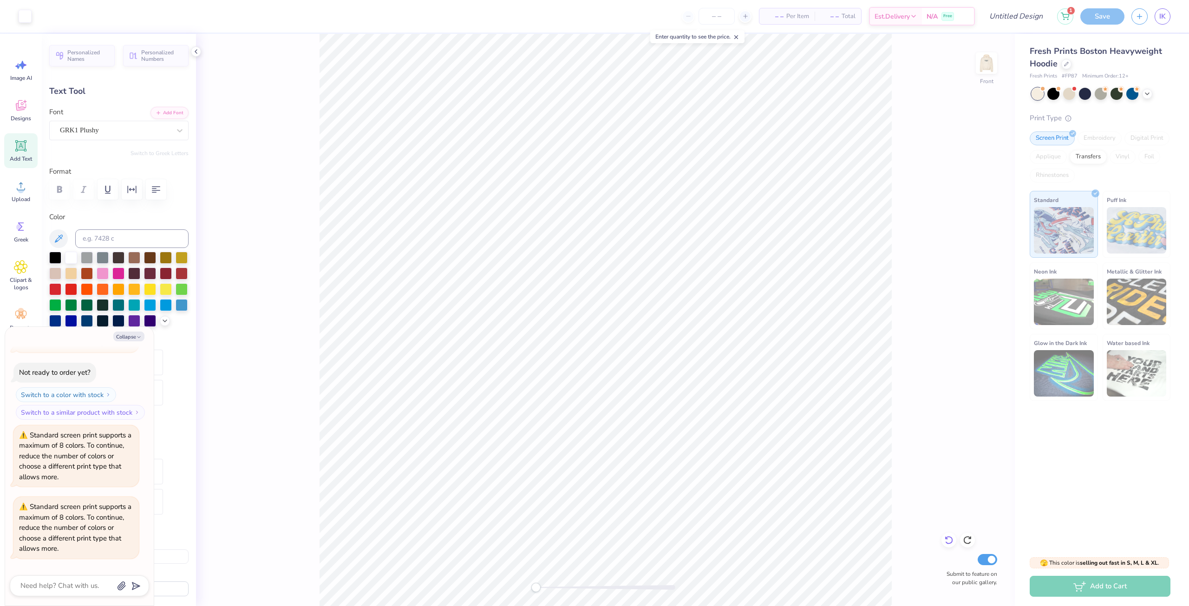
type textarea "x"
type input "0.0"
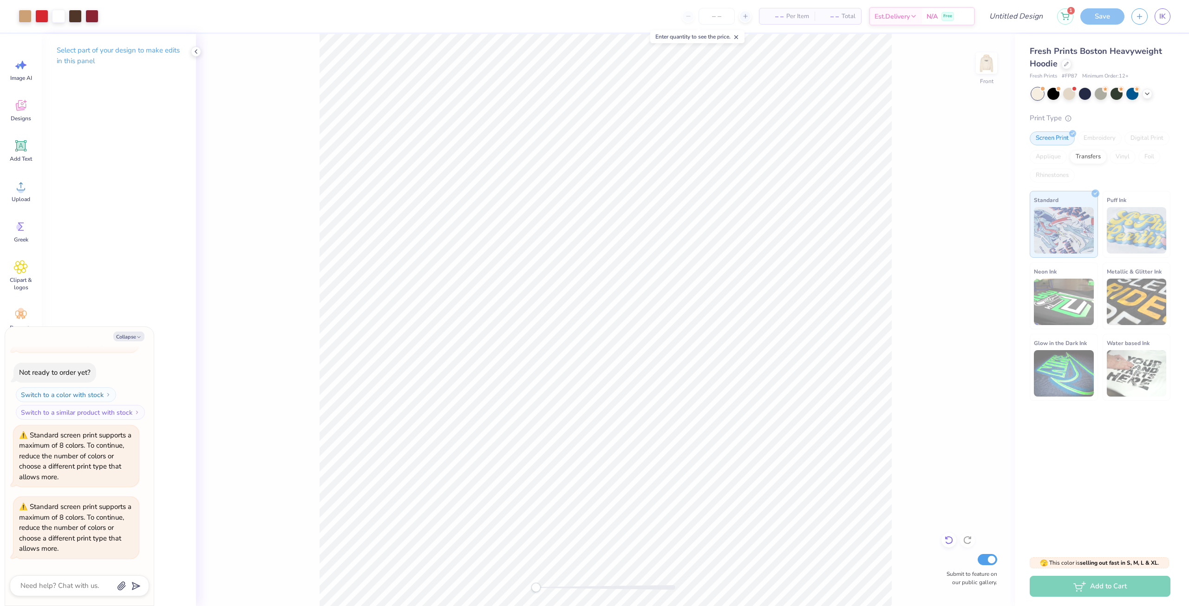
click at [952, 538] on icon at bounding box center [949, 540] width 9 height 9
click at [952, 538] on icon at bounding box center [949, 541] width 8 height 8
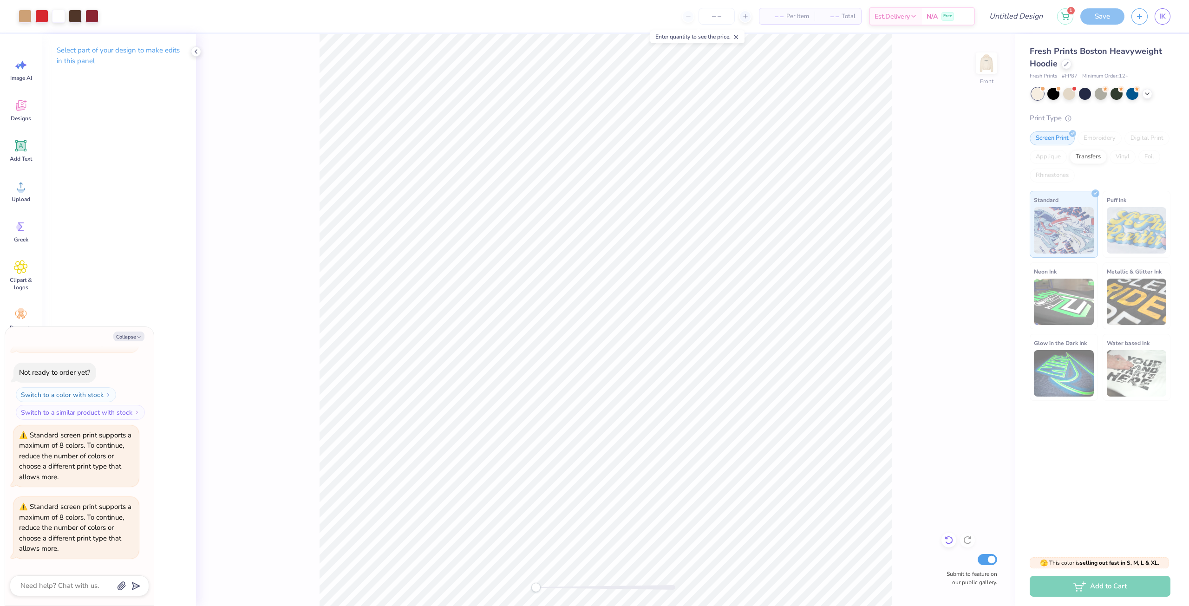
click at [952, 538] on icon at bounding box center [949, 541] width 8 height 8
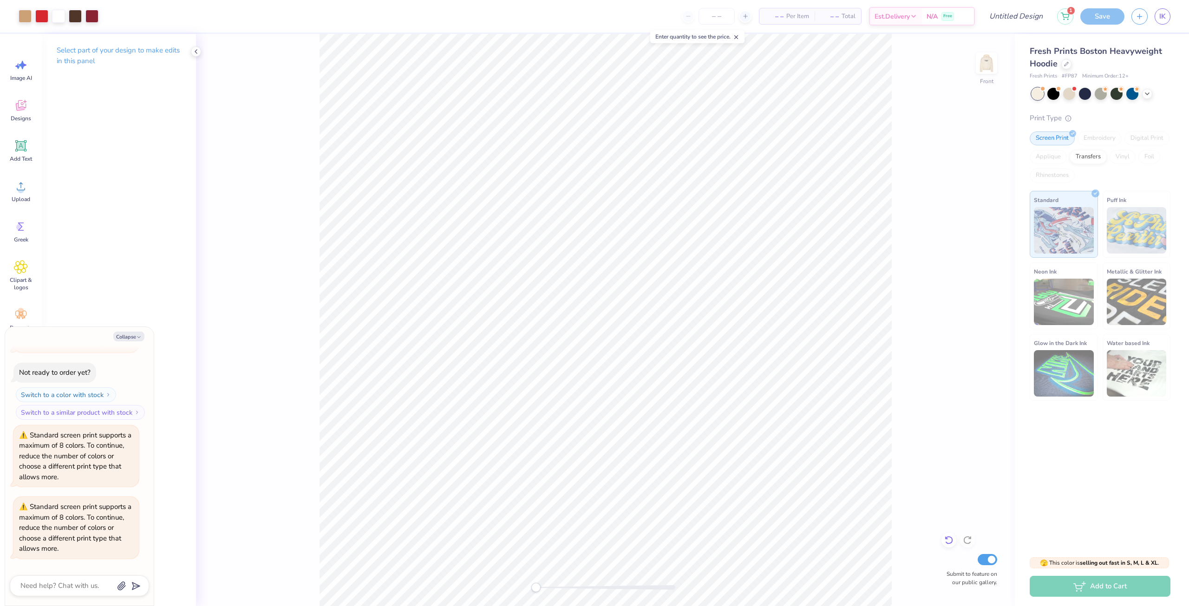
click at [952, 538] on icon at bounding box center [949, 541] width 8 height 8
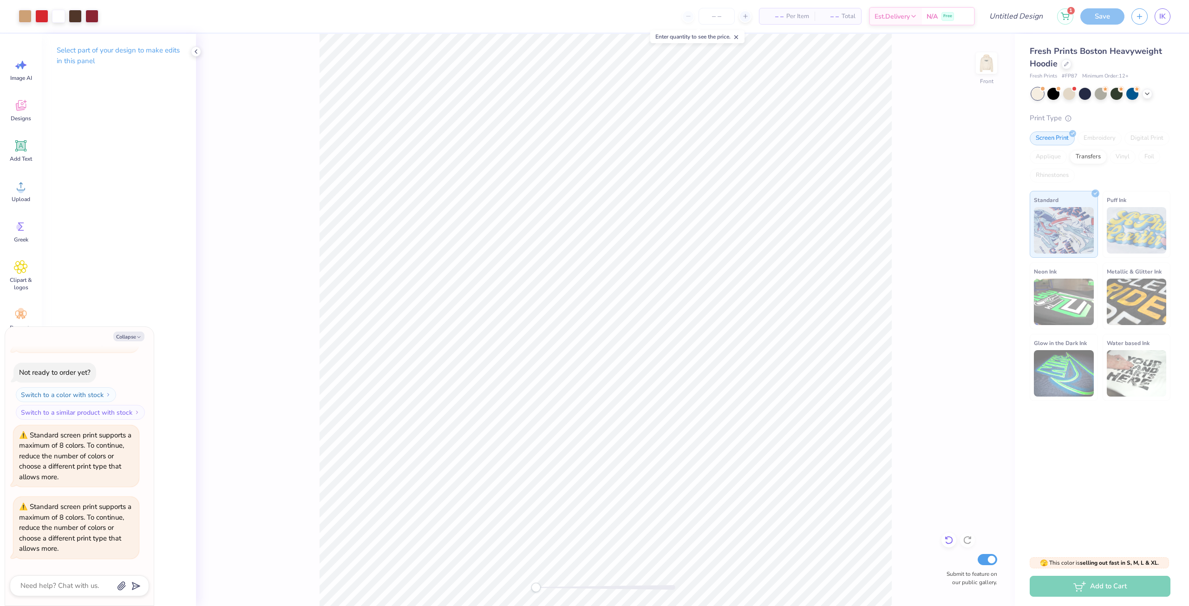
click at [952, 538] on icon at bounding box center [949, 541] width 8 height 8
click at [951, 538] on icon at bounding box center [949, 540] width 9 height 9
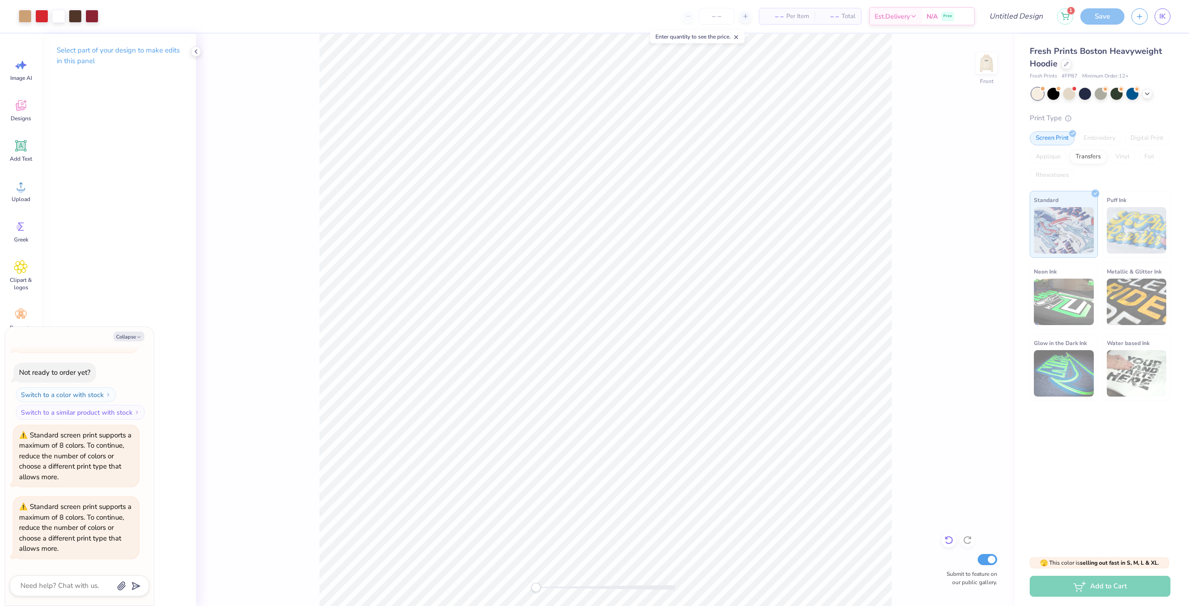
click at [951, 538] on icon at bounding box center [949, 540] width 9 height 9
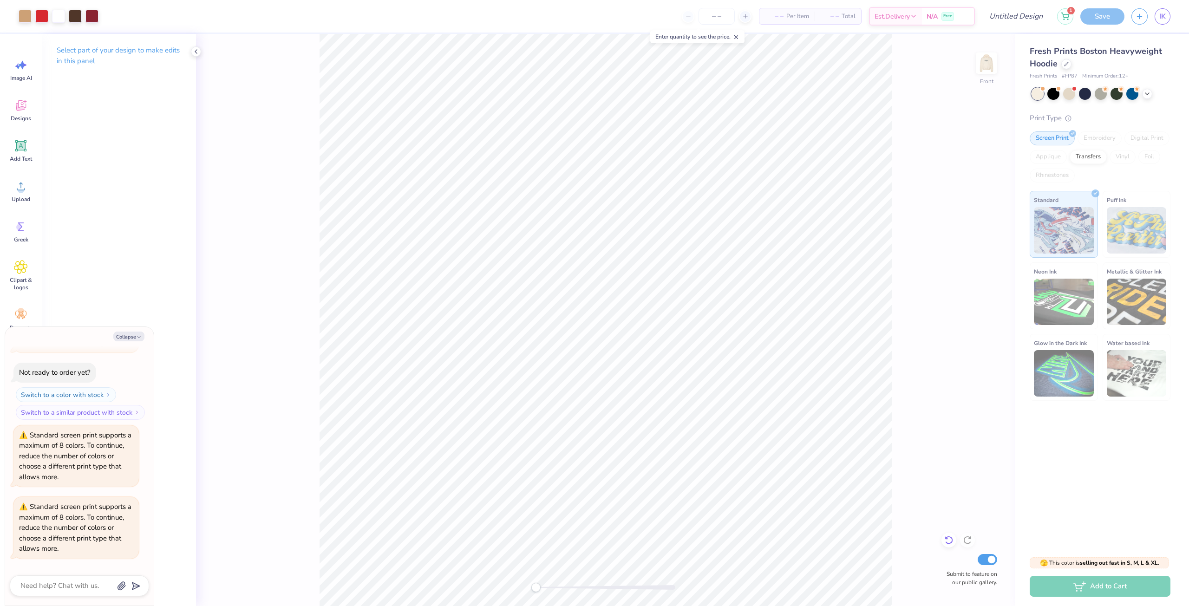
click at [951, 538] on icon at bounding box center [949, 540] width 9 height 9
click at [948, 545] on div at bounding box center [949, 540] width 15 height 15
click at [949, 545] on icon at bounding box center [949, 540] width 9 height 9
click at [950, 544] on icon at bounding box center [949, 541] width 8 height 8
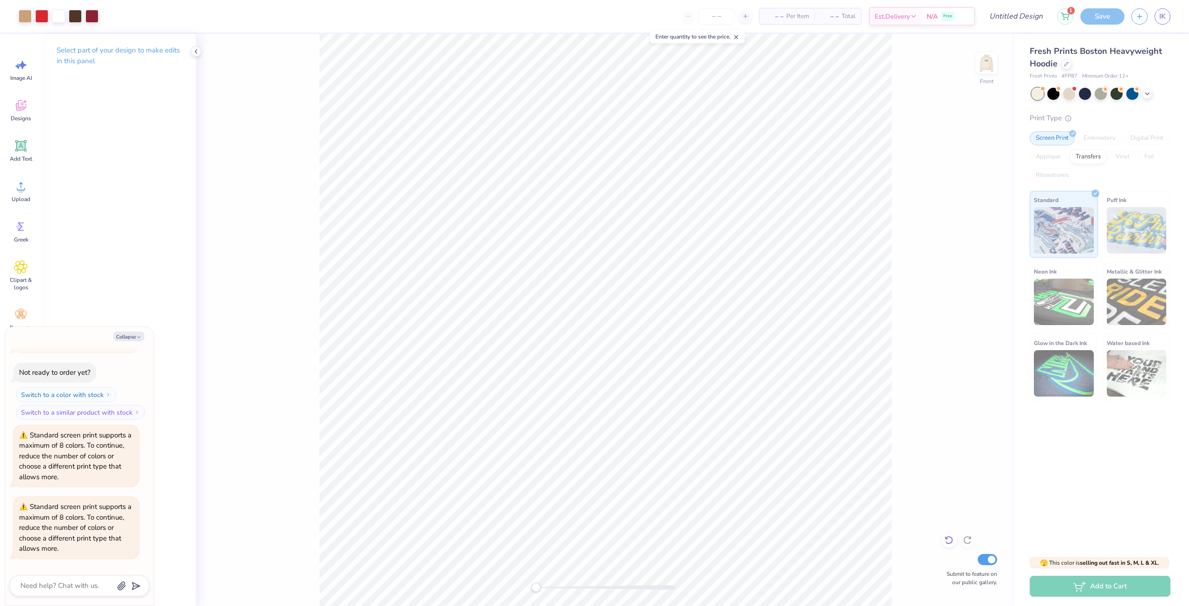
click at [950, 544] on icon at bounding box center [949, 541] width 8 height 8
click at [951, 544] on icon at bounding box center [949, 540] width 9 height 9
click at [952, 544] on icon at bounding box center [949, 540] width 9 height 9
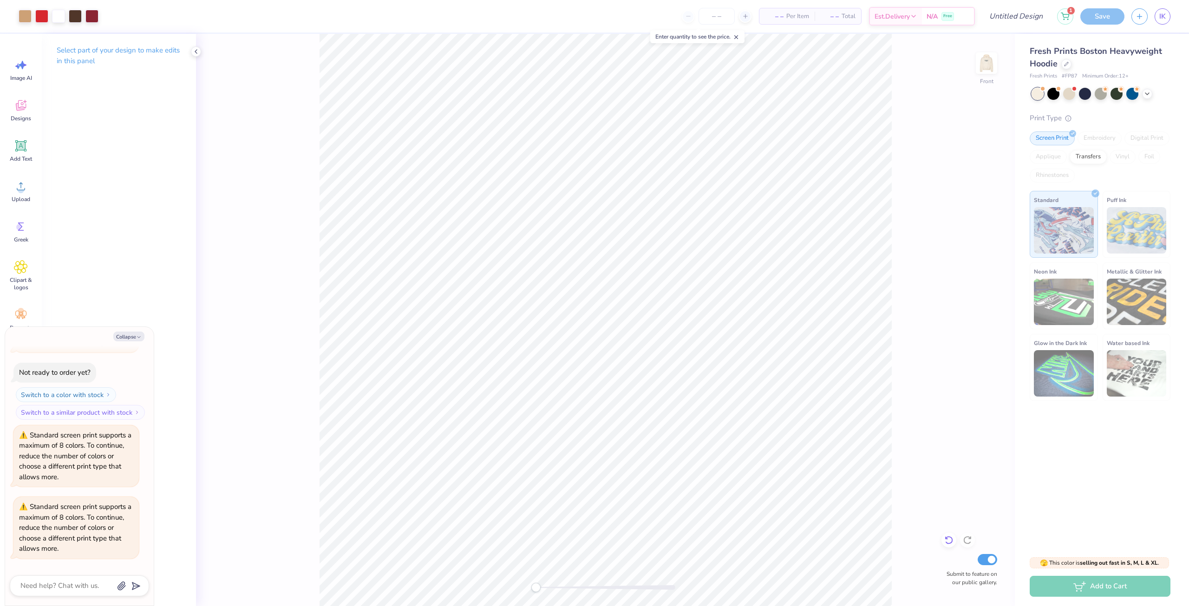
click at [952, 544] on icon at bounding box center [949, 540] width 9 height 9
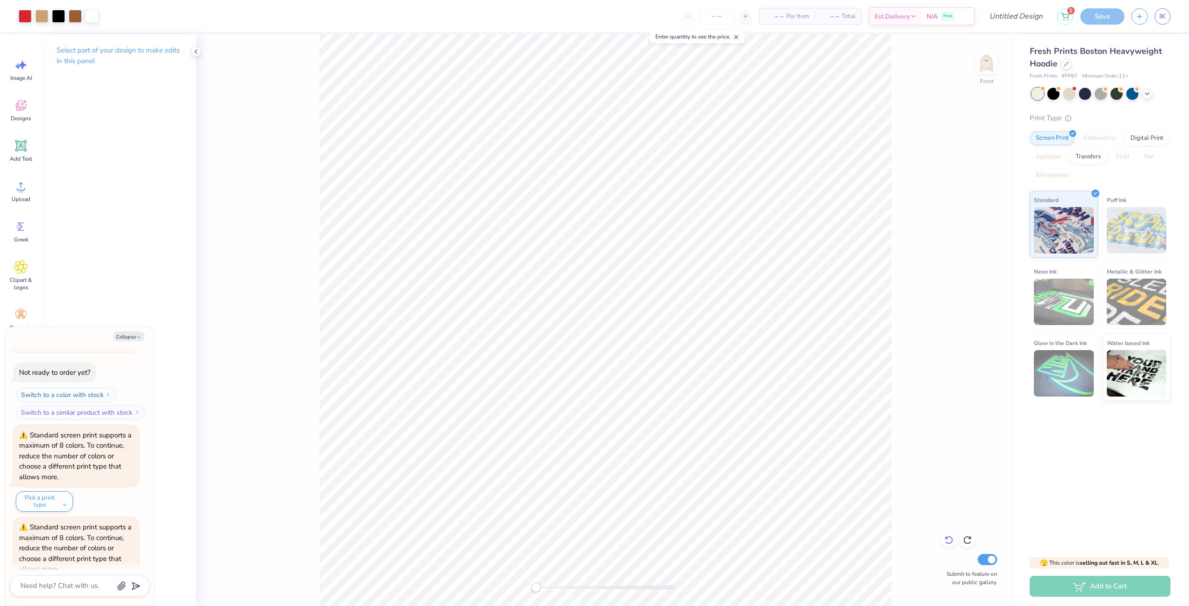
click at [952, 543] on icon at bounding box center [949, 541] width 8 height 8
click at [940, 407] on div "Front Submit to feature on our public gallery." at bounding box center [605, 320] width 819 height 572
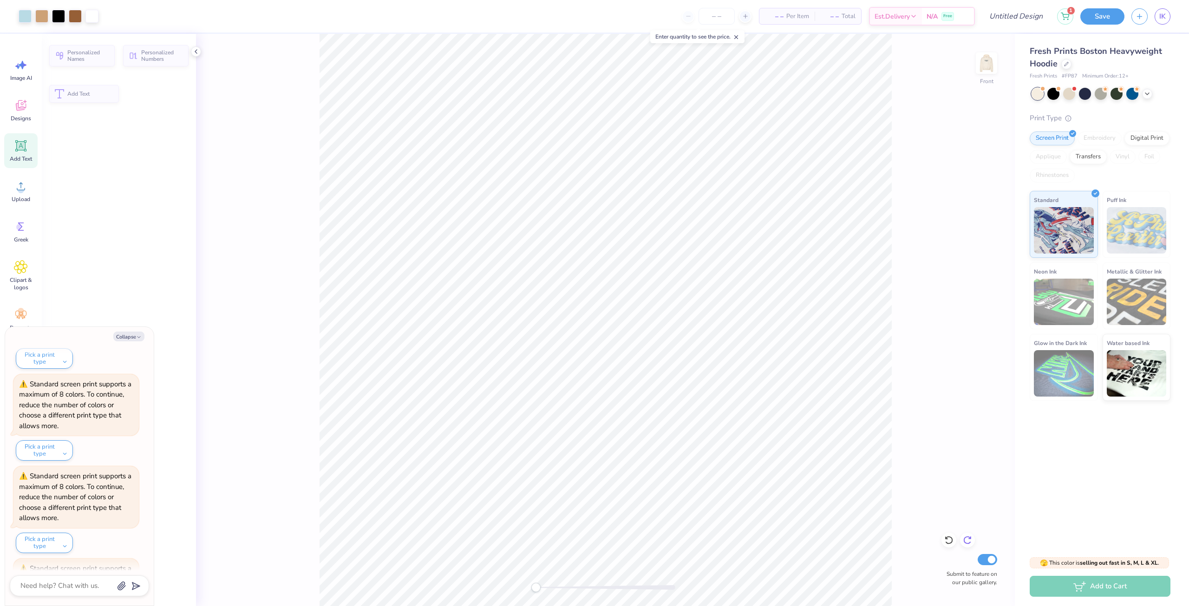
click at [967, 537] on icon at bounding box center [968, 541] width 8 height 8
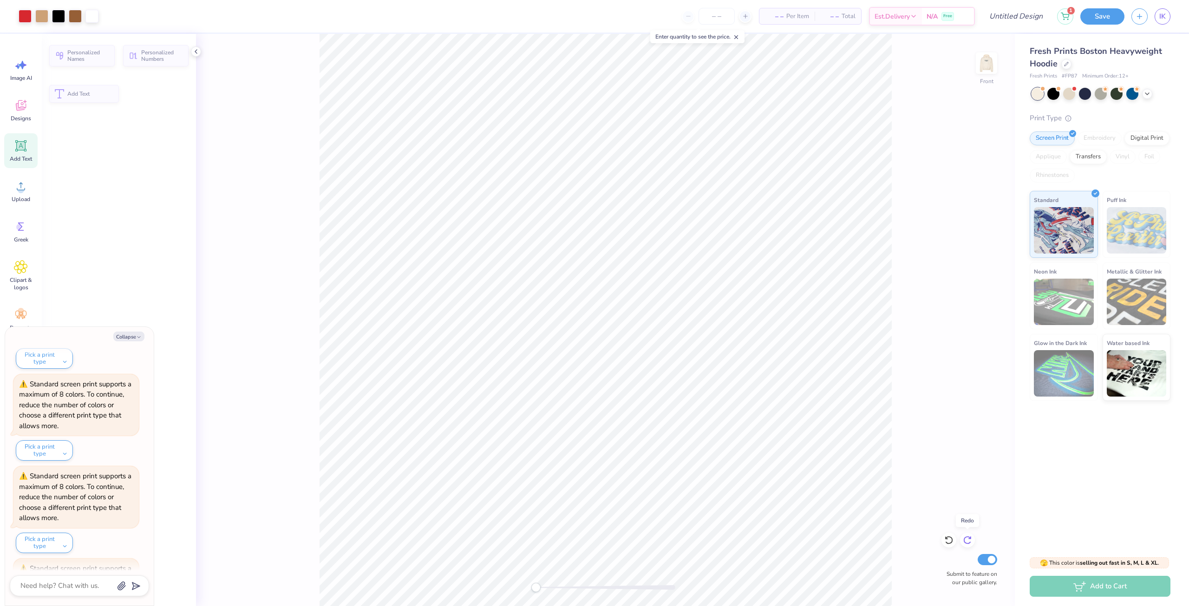
click at [968, 537] on icon at bounding box center [968, 541] width 8 height 8
click at [969, 536] on icon at bounding box center [967, 540] width 9 height 9
click at [977, 523] on div "Front Submit to feature on our public gallery." at bounding box center [605, 320] width 819 height 572
click at [968, 541] on icon at bounding box center [967, 540] width 9 height 9
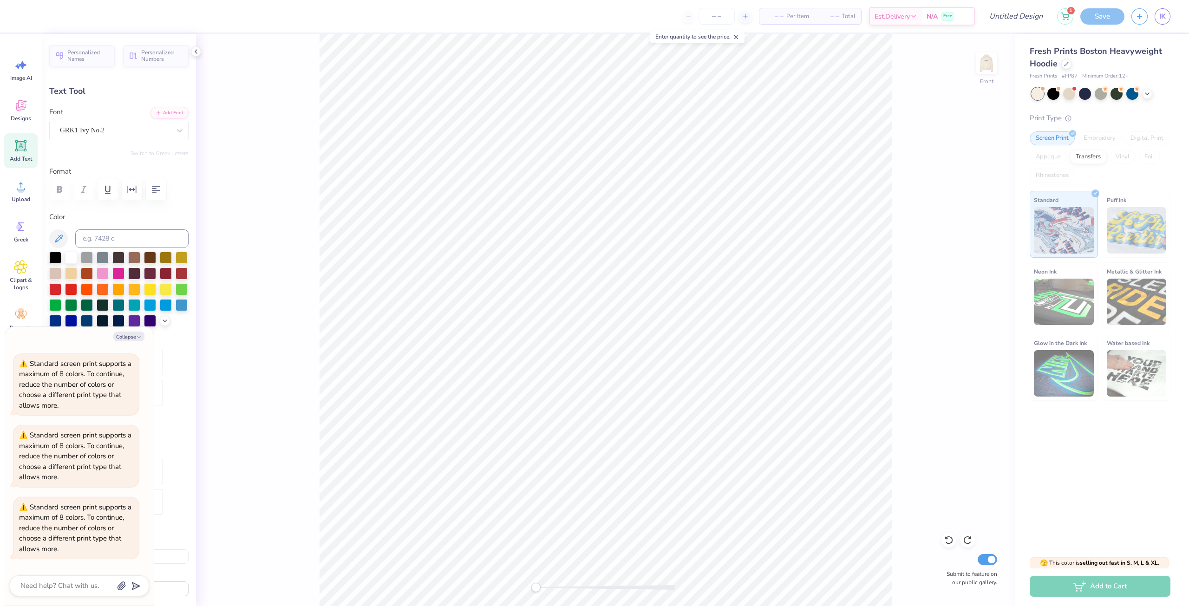
scroll to position [8, 1]
type textarea "x"
type textarea "AD"
type textarea "x"
type textarea "A"
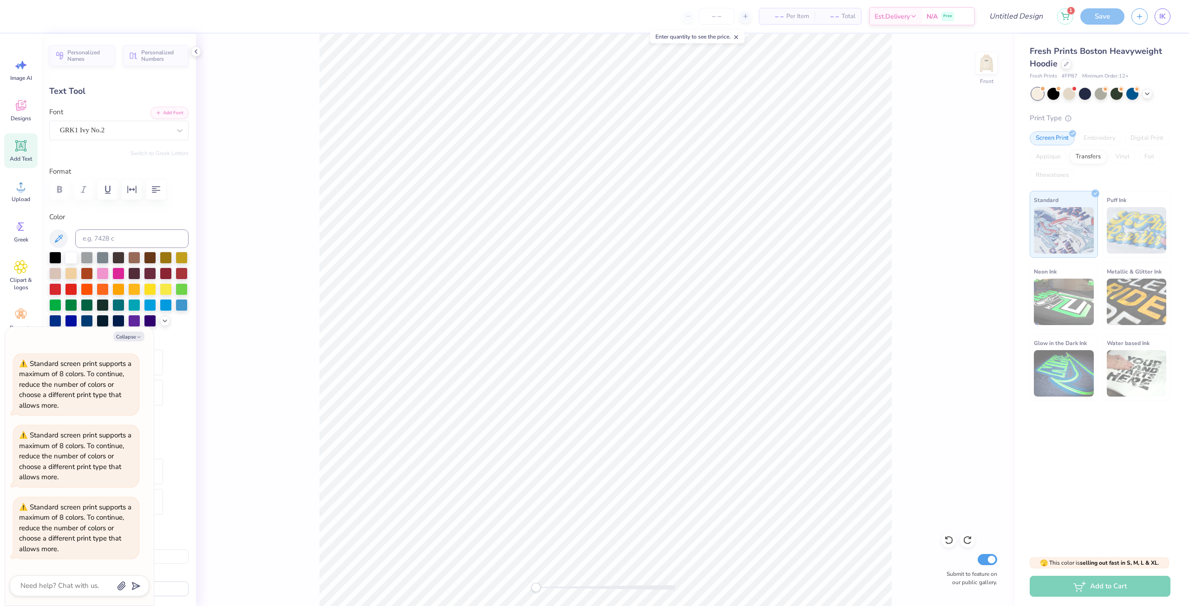
scroll to position [8, 1]
type textarea "x"
type textarea "k"
type textarea "x"
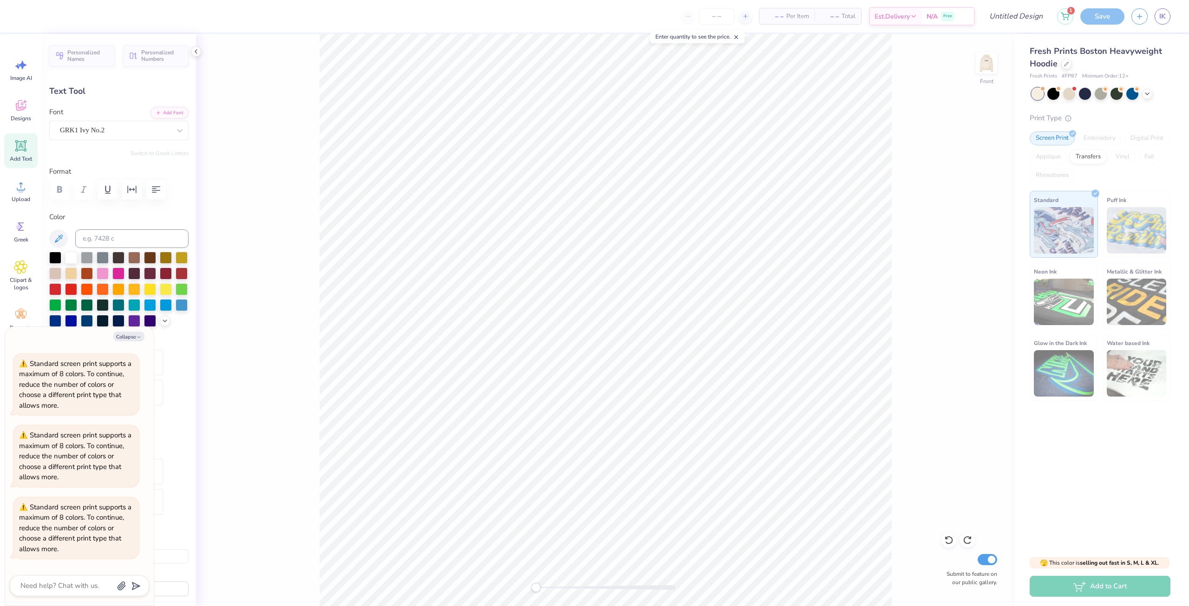
type textarea "kv"
type textarea "x"
type textarea "k"
click at [15, 120] on span "Designs" at bounding box center [21, 118] width 20 height 7
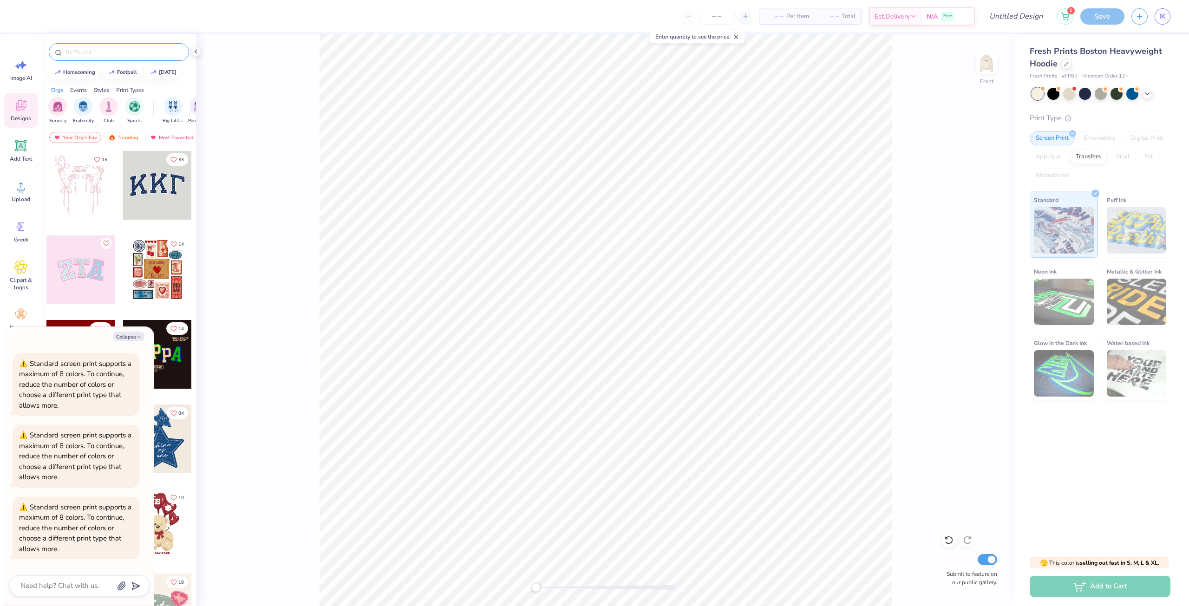
click at [126, 59] on div at bounding box center [119, 52] width 140 height 18
type textarea "x"
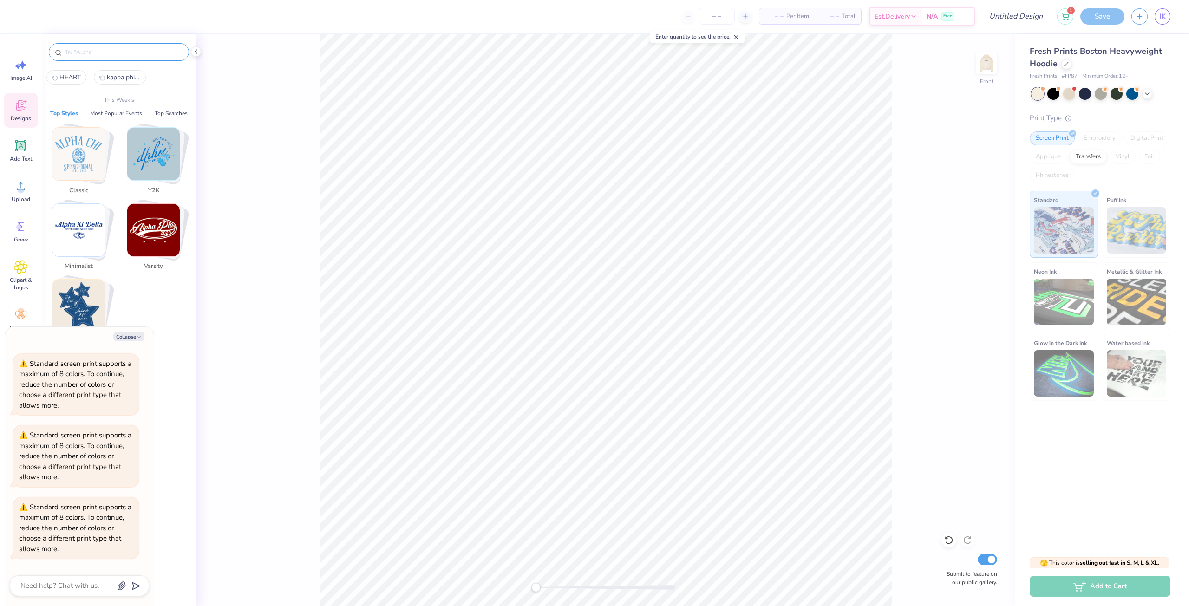
click at [126, 51] on input "text" at bounding box center [123, 51] width 119 height 9
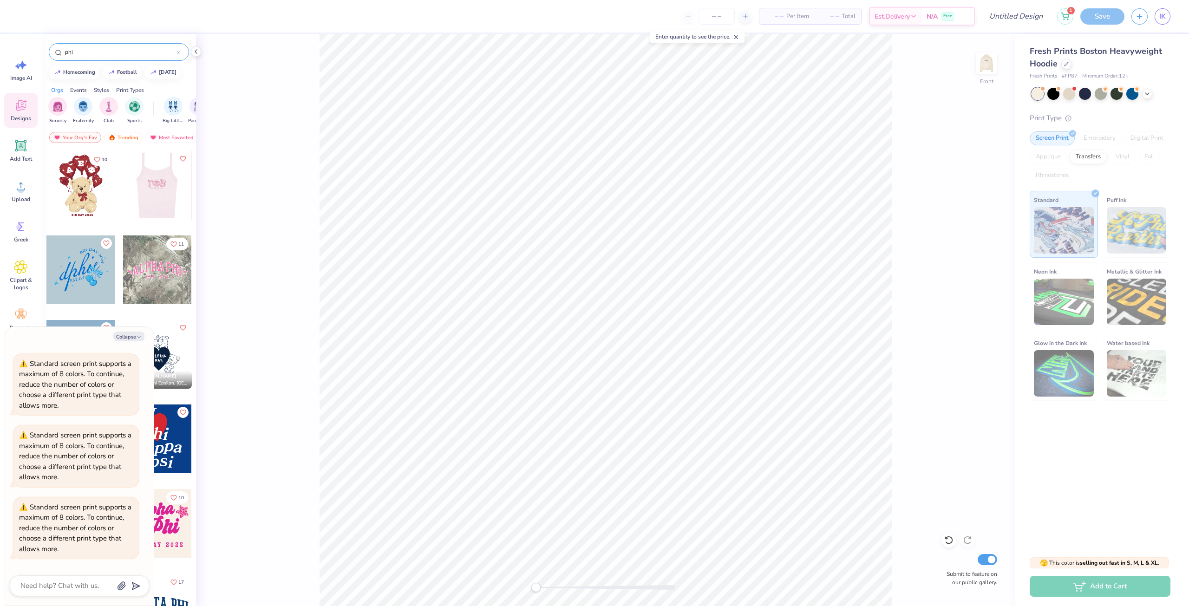
type input "phi"
click at [69, 198] on div at bounding box center [80, 185] width 69 height 69
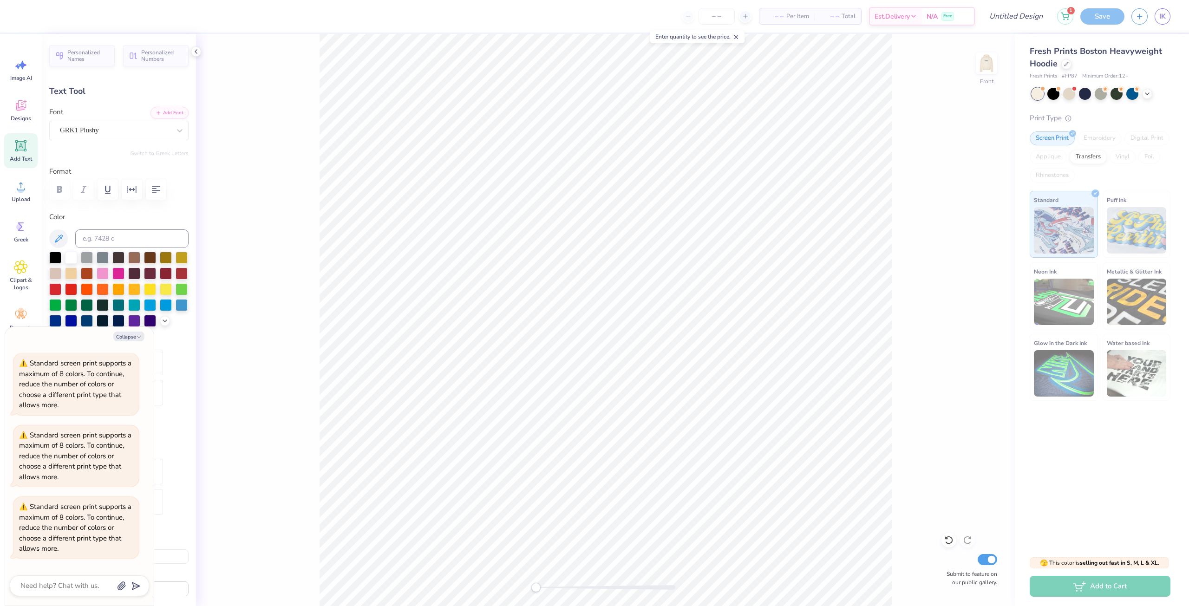
scroll to position [7, 1]
type textarea "x"
type input "0.0"
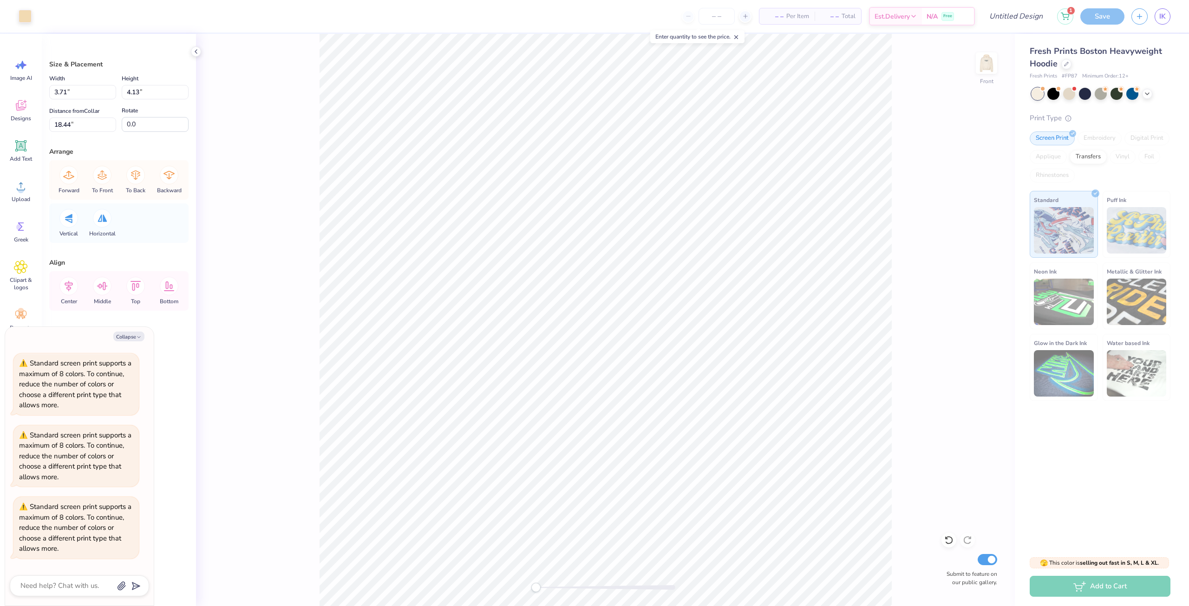
type textarea "x"
type input "1.88"
type input "1.00"
type input "15.86"
click at [528, 371] on li "Cut" at bounding box center [543, 377] width 73 height 19
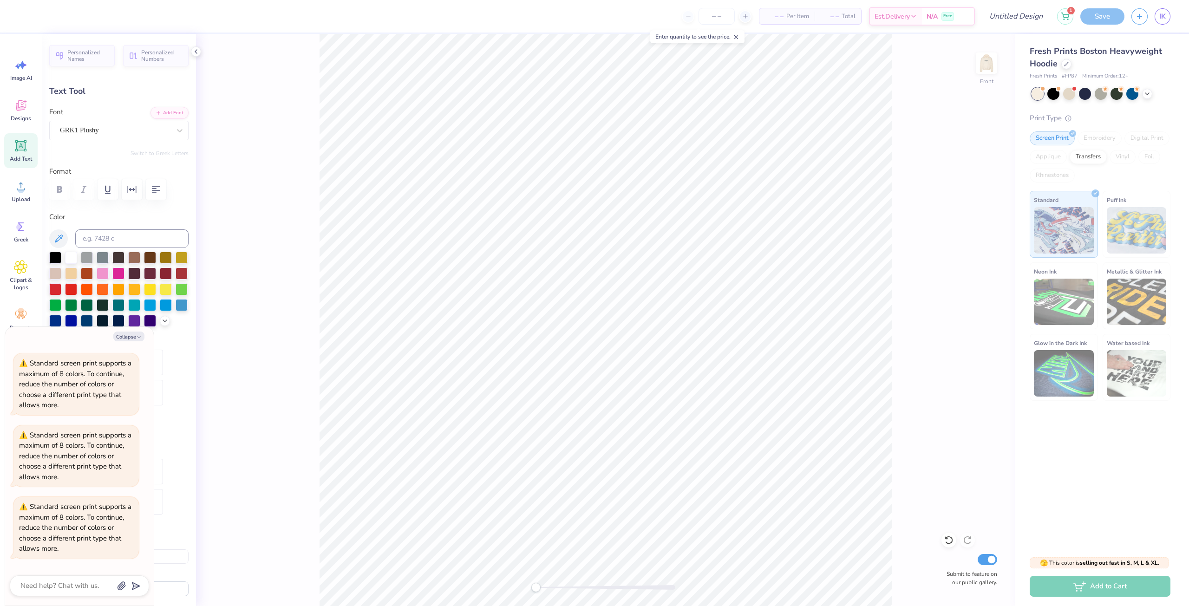
scroll to position [7, 1]
type textarea "x"
type input "0.63"
type input "0.74"
type input "13.65"
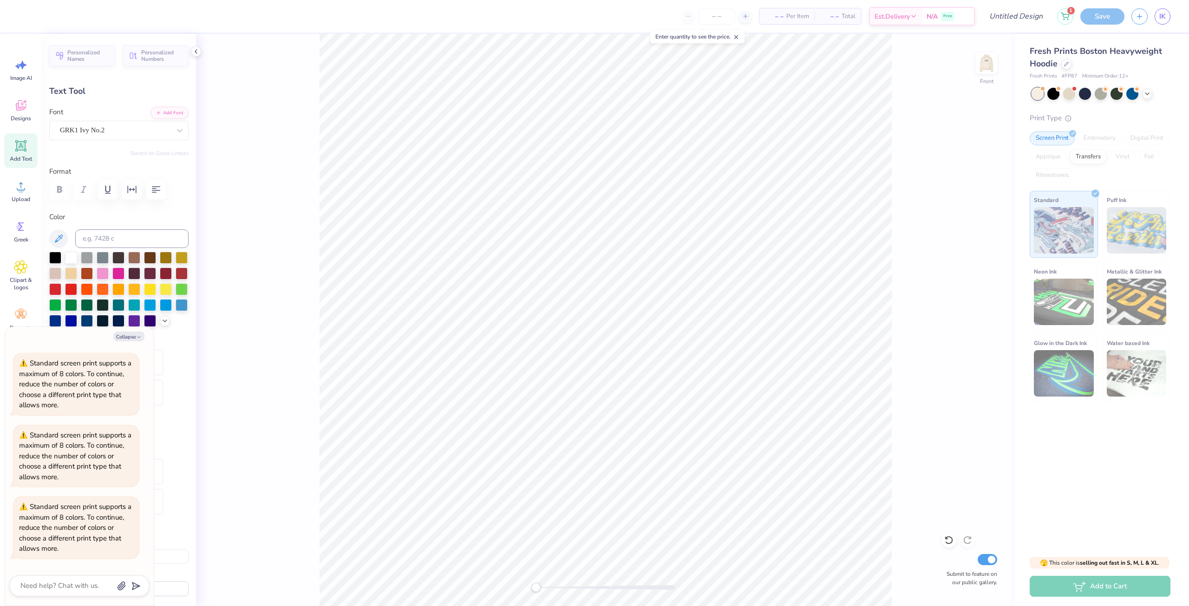
type input "0.0"
paste textarea "F"
type textarea "x"
type textarea "kF"
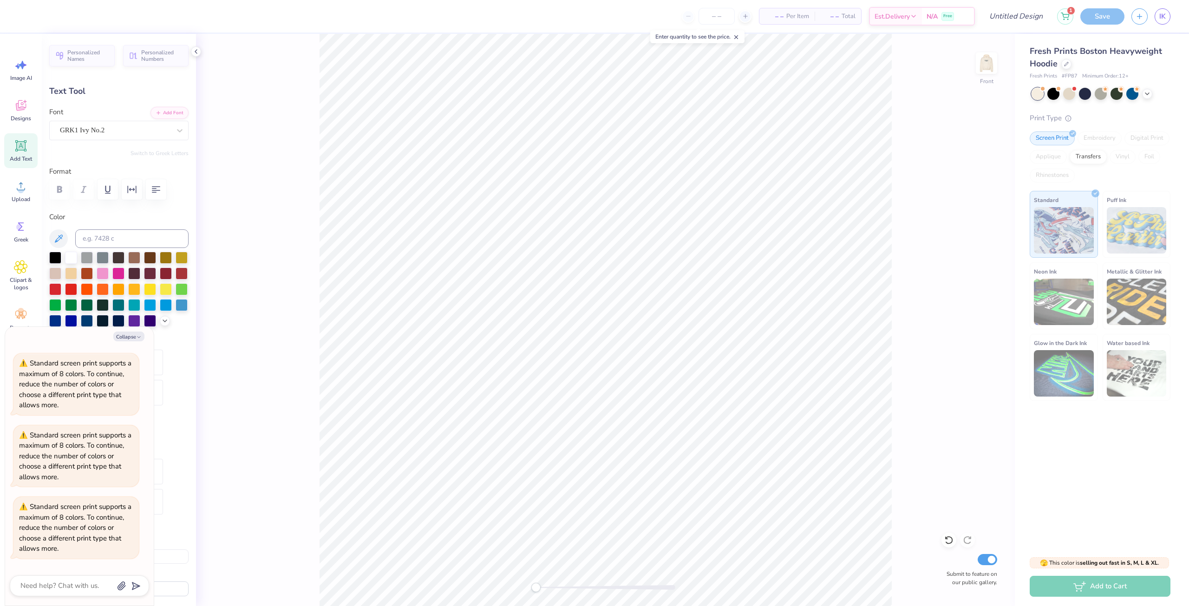
type textarea "x"
type input "0.78"
type input "0.80"
type input "13.60"
type input "22.4"
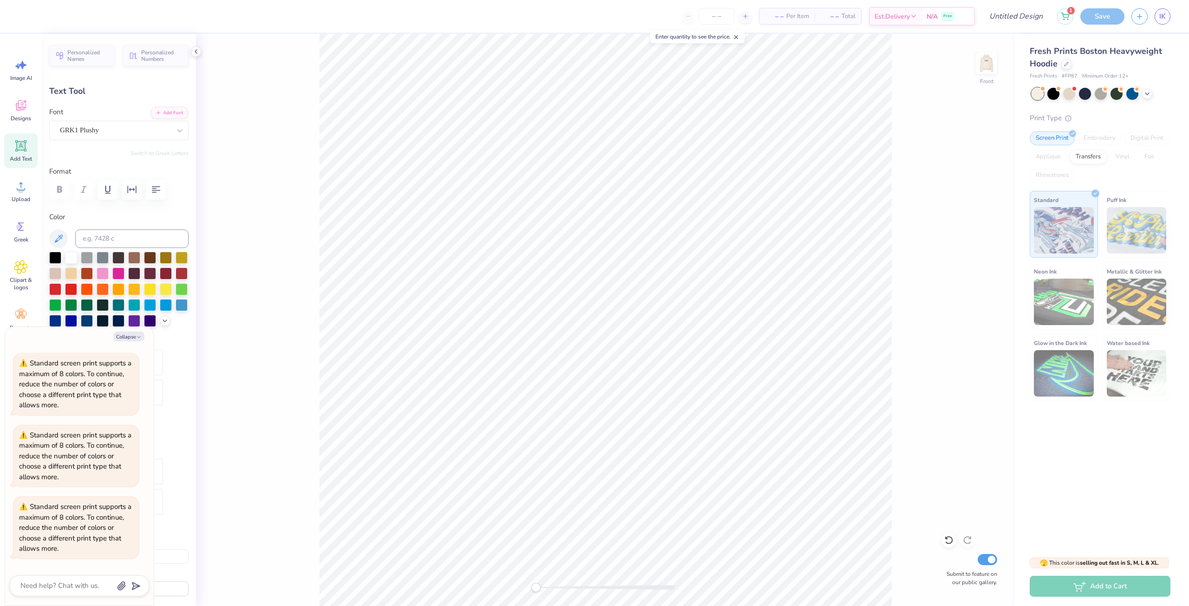
type textarea "x"
type input "0.0"
click at [13, 101] on div "Designs" at bounding box center [20, 110] width 33 height 35
type textarea "x"
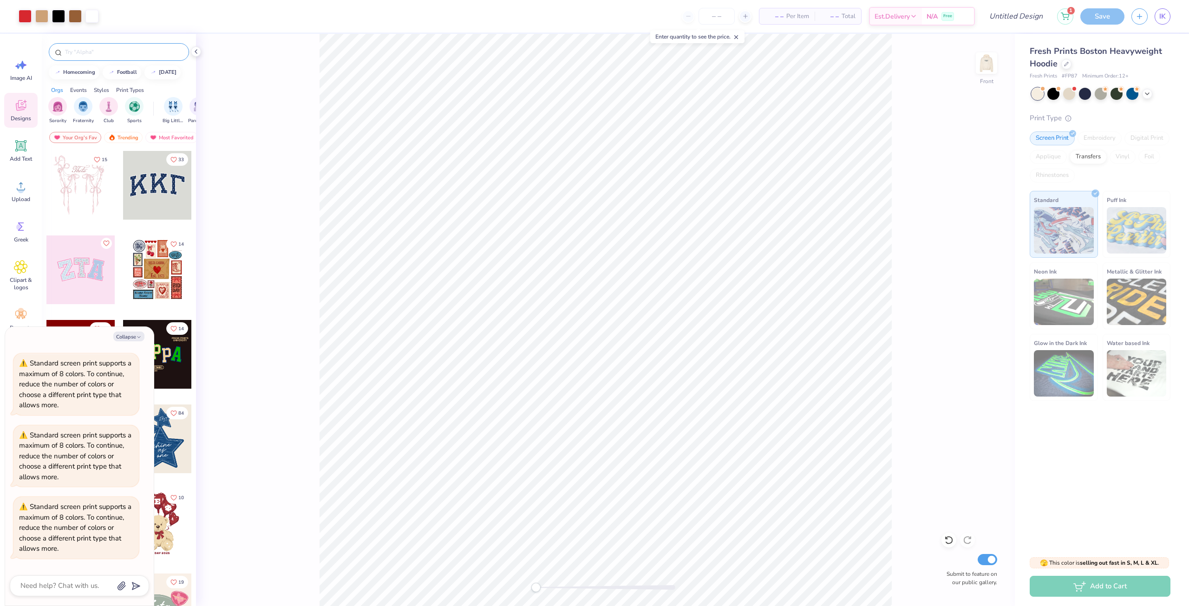
click at [69, 56] on input "text" at bounding box center [123, 51] width 119 height 9
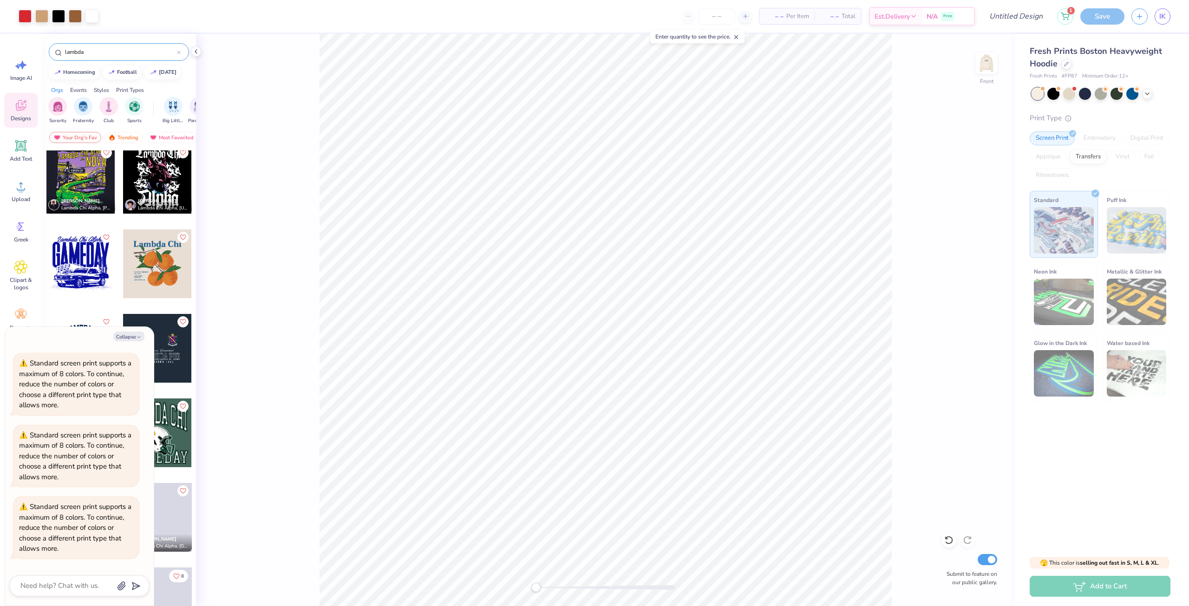
scroll to position [1580, 0]
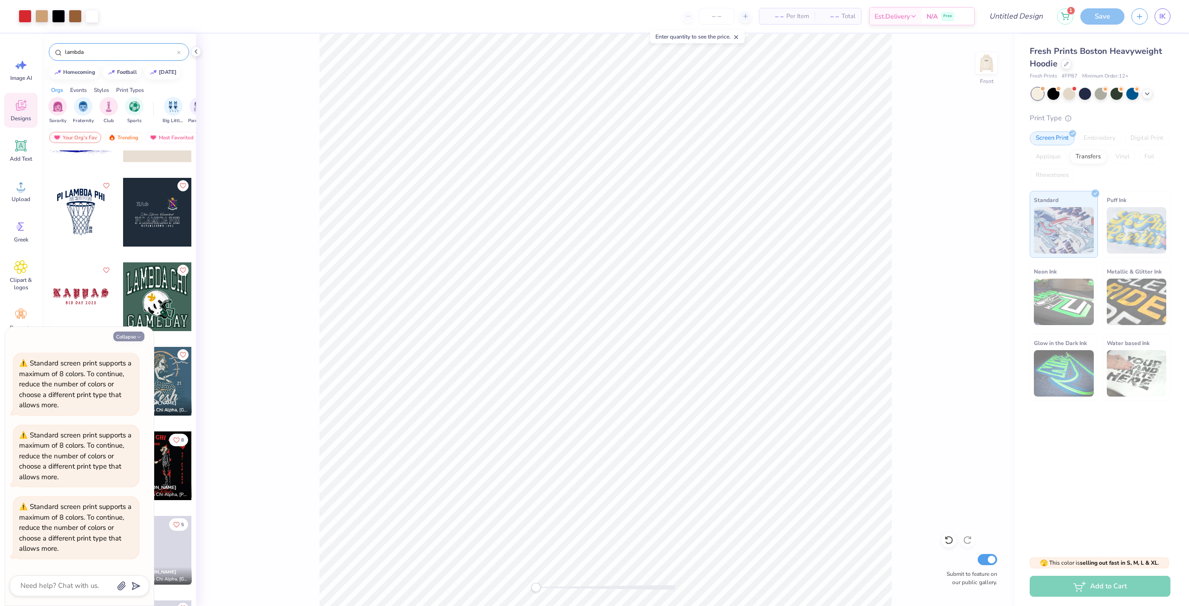
type input "lambda"
click at [126, 337] on button "Collapse" at bounding box center [128, 337] width 31 height 10
type textarea "x"
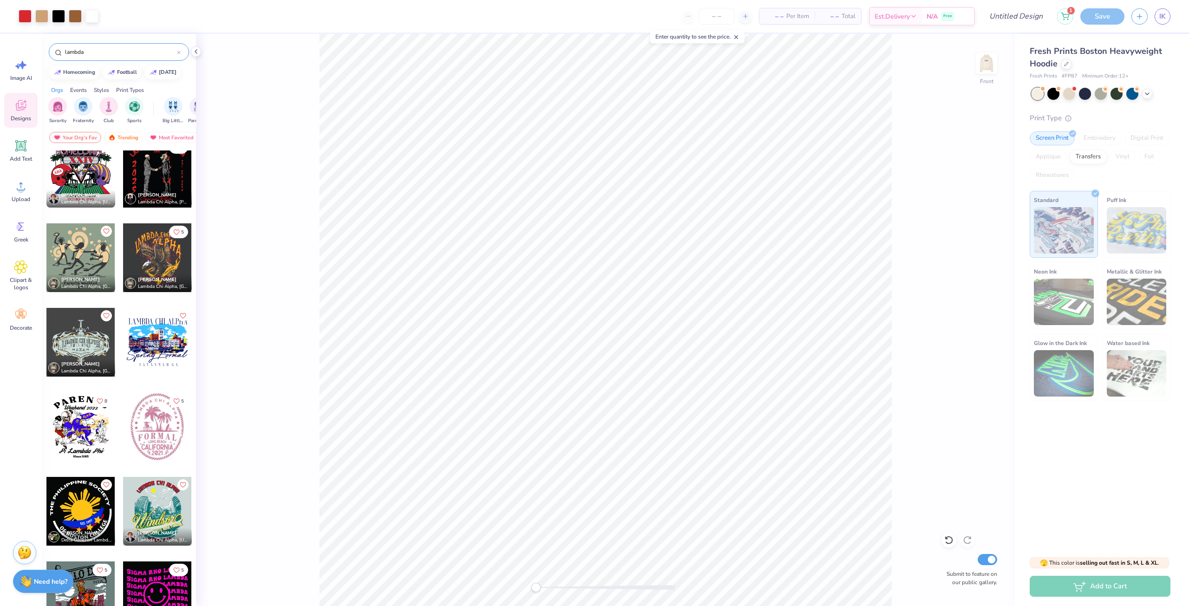
scroll to position [1962, 0]
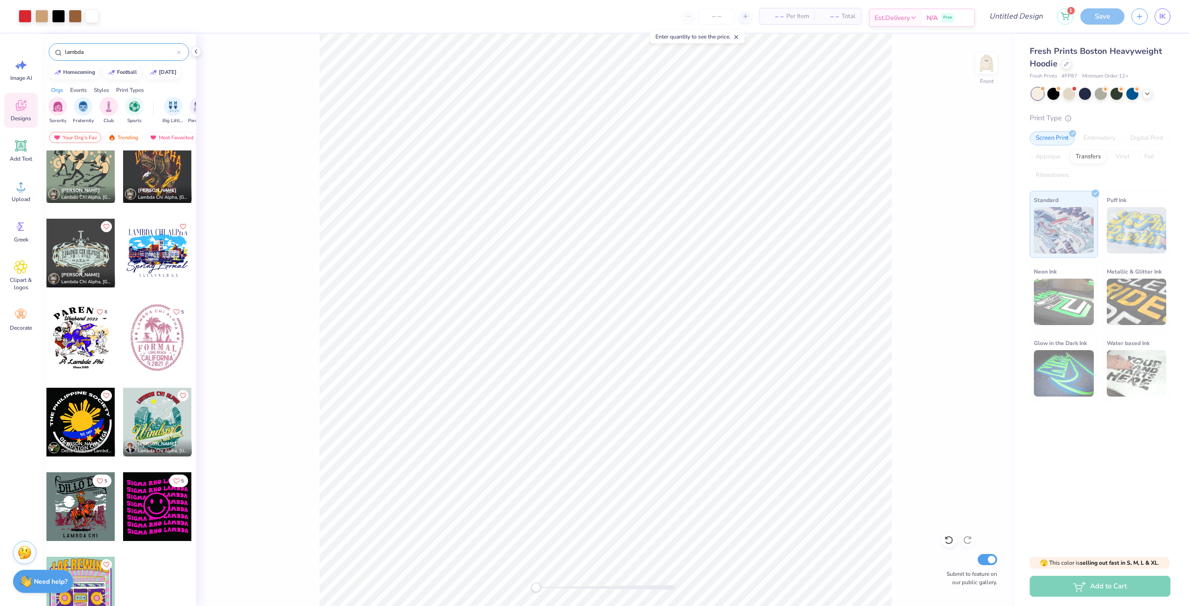
click at [886, 18] on span "Est. Delivery" at bounding box center [892, 18] width 35 height 10
click at [860, 76] on div "N/A ( Standard ) Est. Delivery Date: N/A Free Shipping N/A ( Expedited ) Est. D…" at bounding box center [922, 160] width 126 height 263
click at [1070, 18] on icon at bounding box center [1065, 14] width 8 height 7
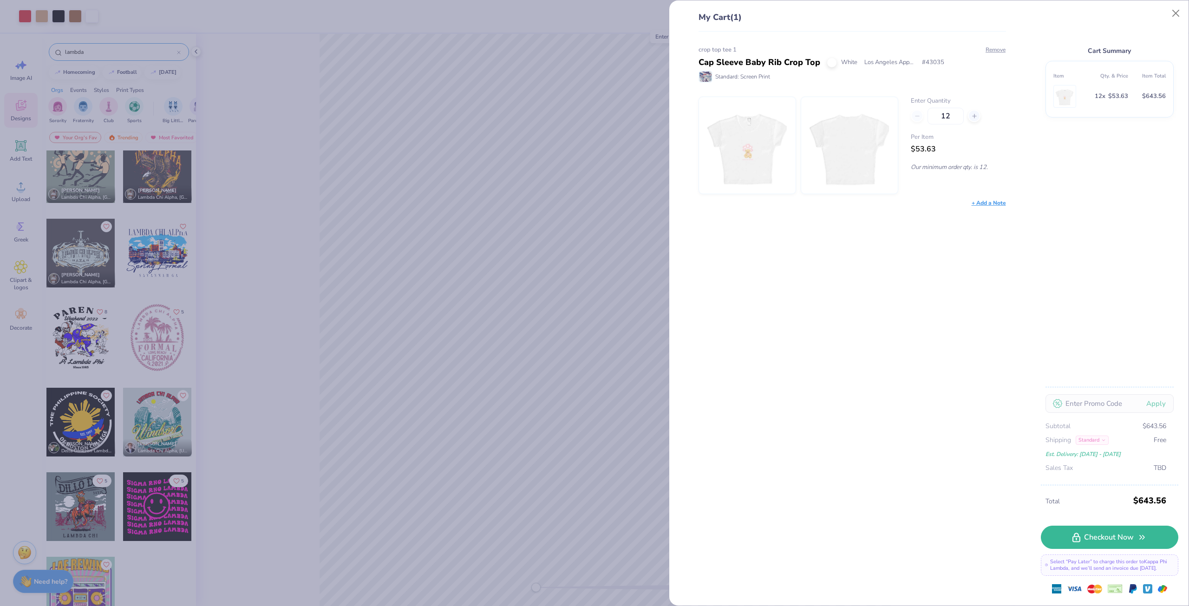
click at [853, 169] on img at bounding box center [850, 145] width 80 height 97
click at [740, 172] on img at bounding box center [748, 145] width 80 height 97
click at [716, 58] on div "Cap Sleeve Baby Rib Crop Top" at bounding box center [760, 62] width 122 height 13
click at [732, 139] on img at bounding box center [748, 145] width 80 height 97
click at [297, 322] on div "My Cart (1) crop top tee 1 Cap Sleeve Baby Rib Crop Top White Los Angeles Appar…" at bounding box center [594, 303] width 1189 height 606
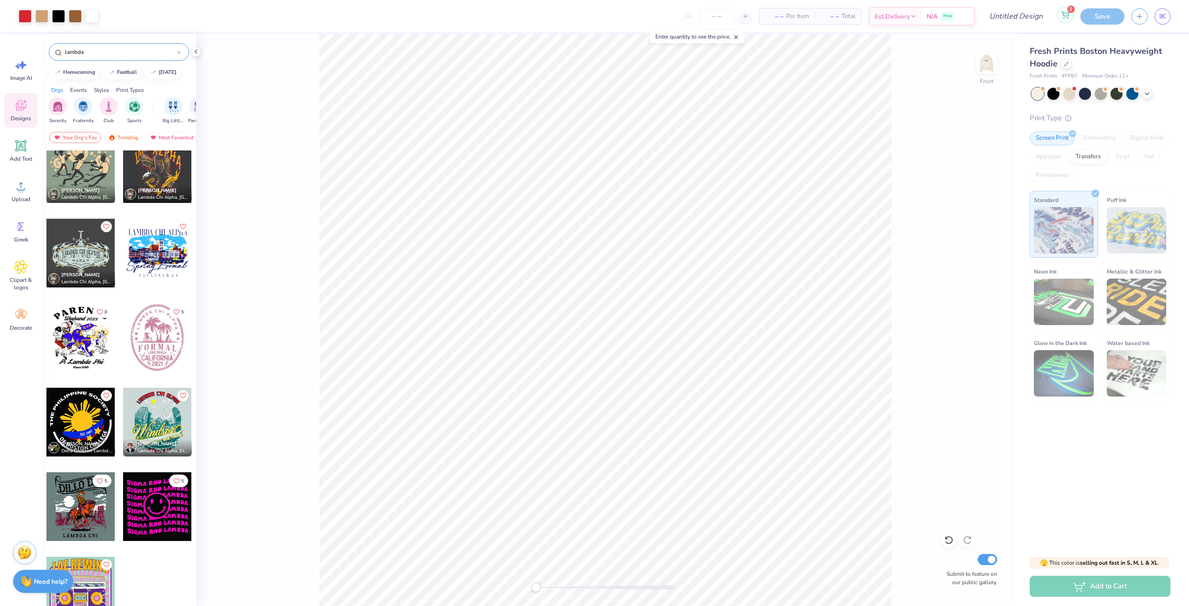
click at [1070, 10] on span "1" at bounding box center [1071, 9] width 7 height 7
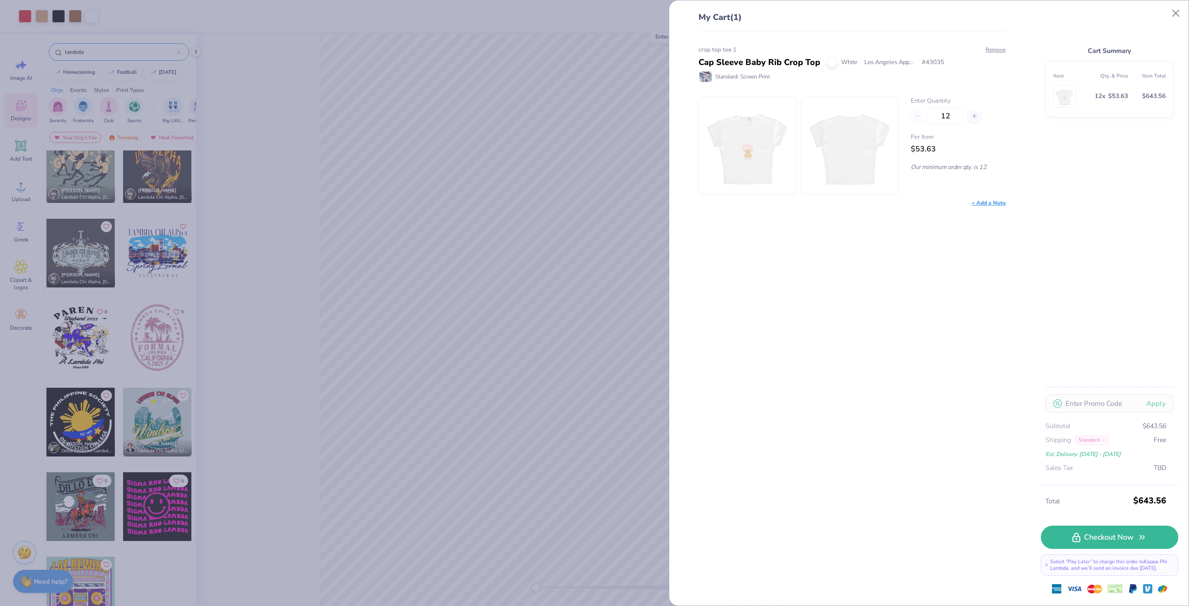
click at [1062, 91] on img at bounding box center [1065, 96] width 18 height 22
click at [1169, 14] on button "Close" at bounding box center [1177, 14] width 18 height 18
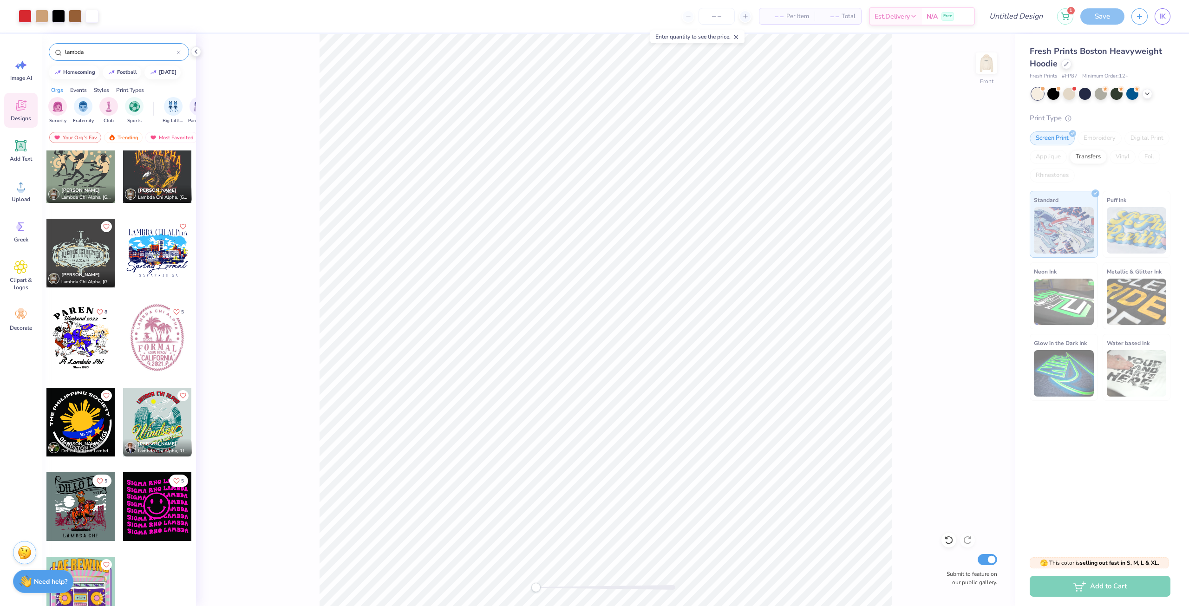
click at [737, 36] on icon at bounding box center [736, 37] width 7 height 7
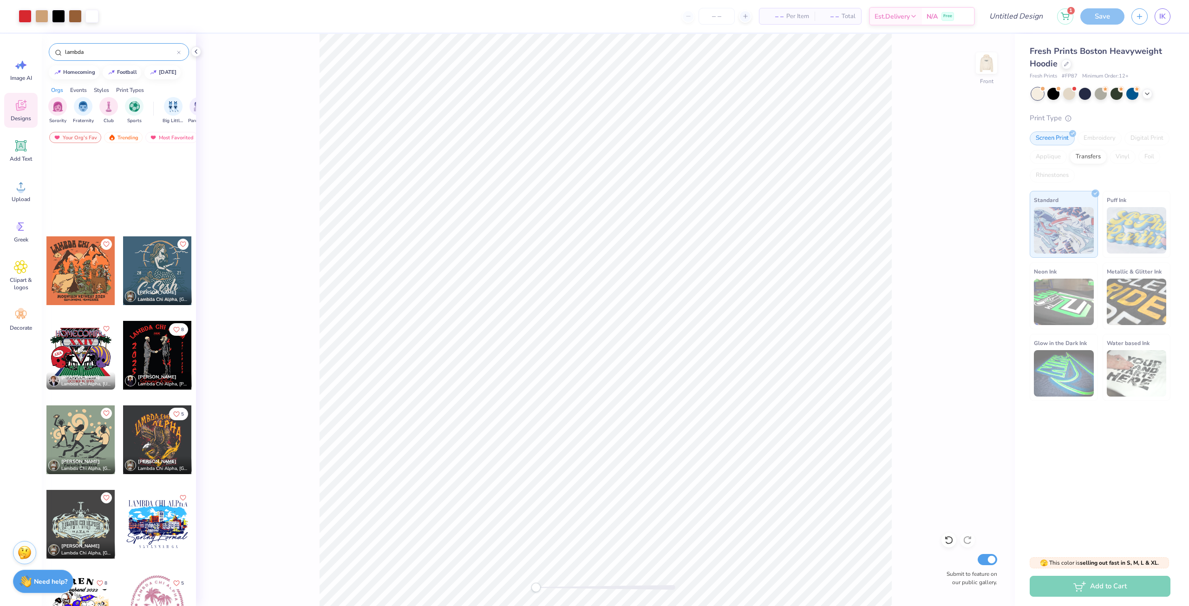
scroll to position [1683, 0]
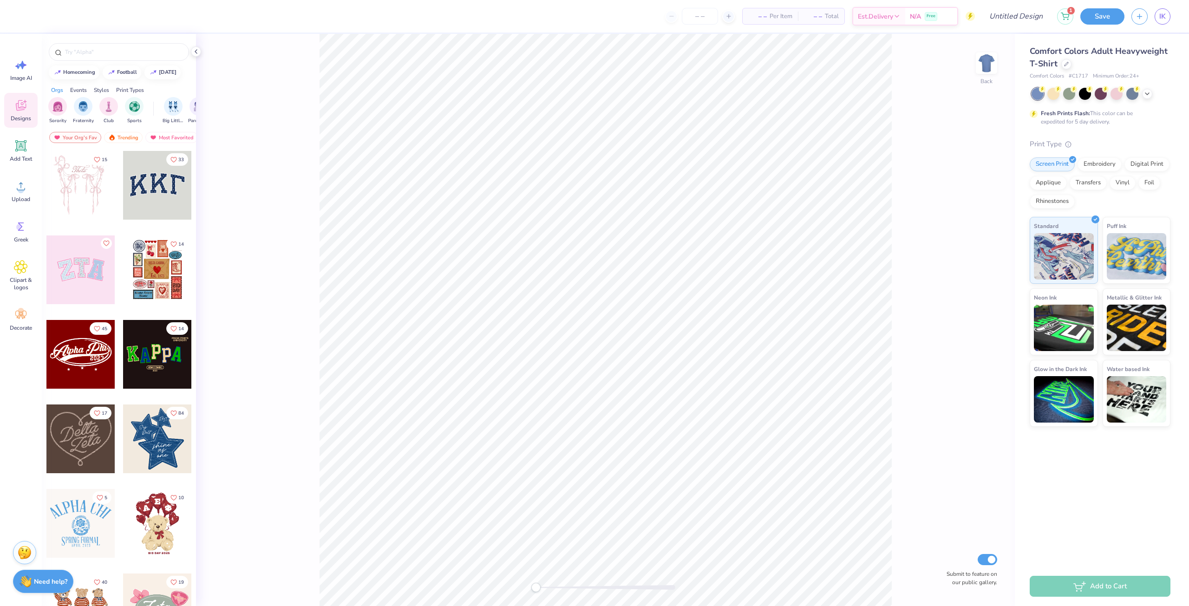
click at [108, 29] on div "– – Per Item – – Total Est. Delivery N/A Free" at bounding box center [501, 16] width 950 height 33
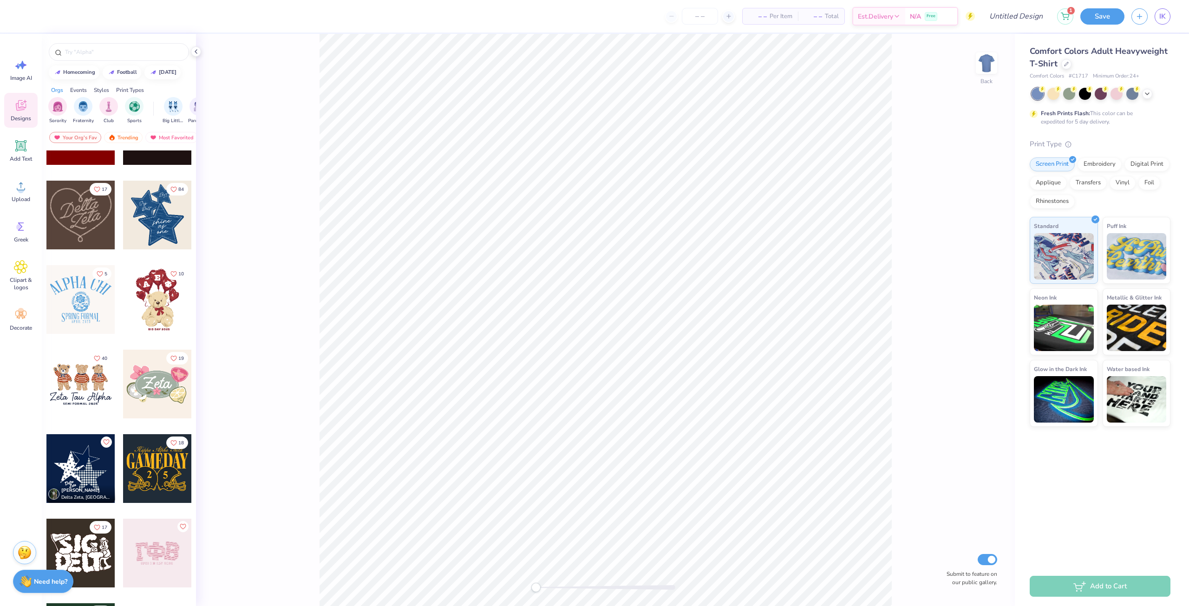
scroll to position [232, 0]
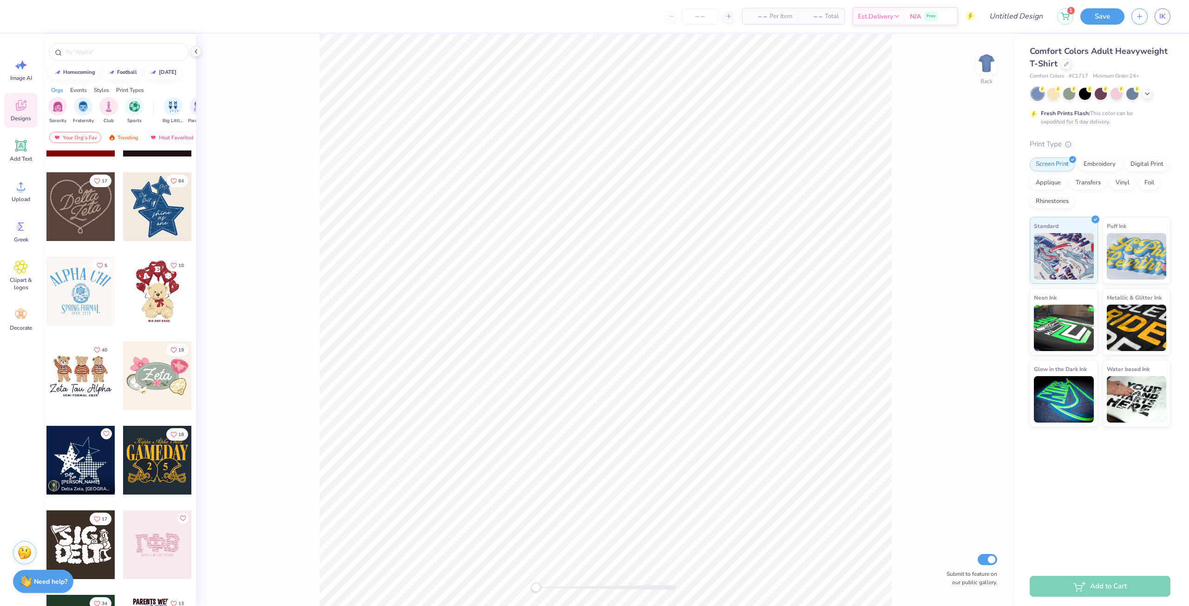
click at [1054, 73] on span "Comfort Colors" at bounding box center [1047, 76] width 34 height 8
click at [1145, 94] on icon at bounding box center [1147, 92] width 7 height 7
